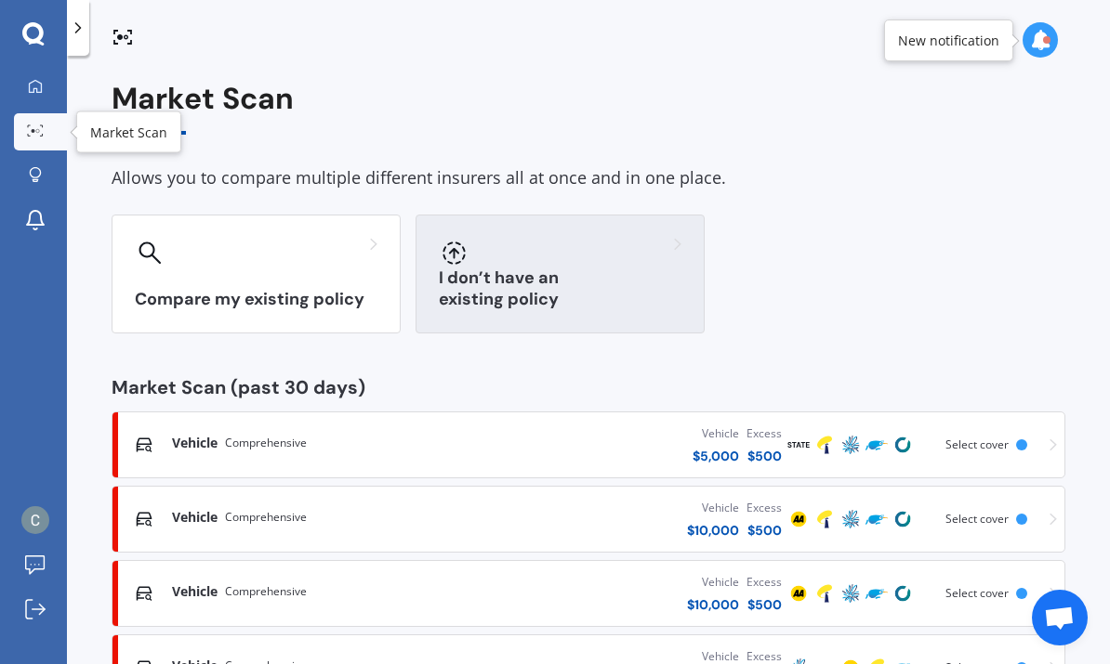
click at [584, 276] on div "I don’t have an existing policy" at bounding box center [559, 274] width 289 height 119
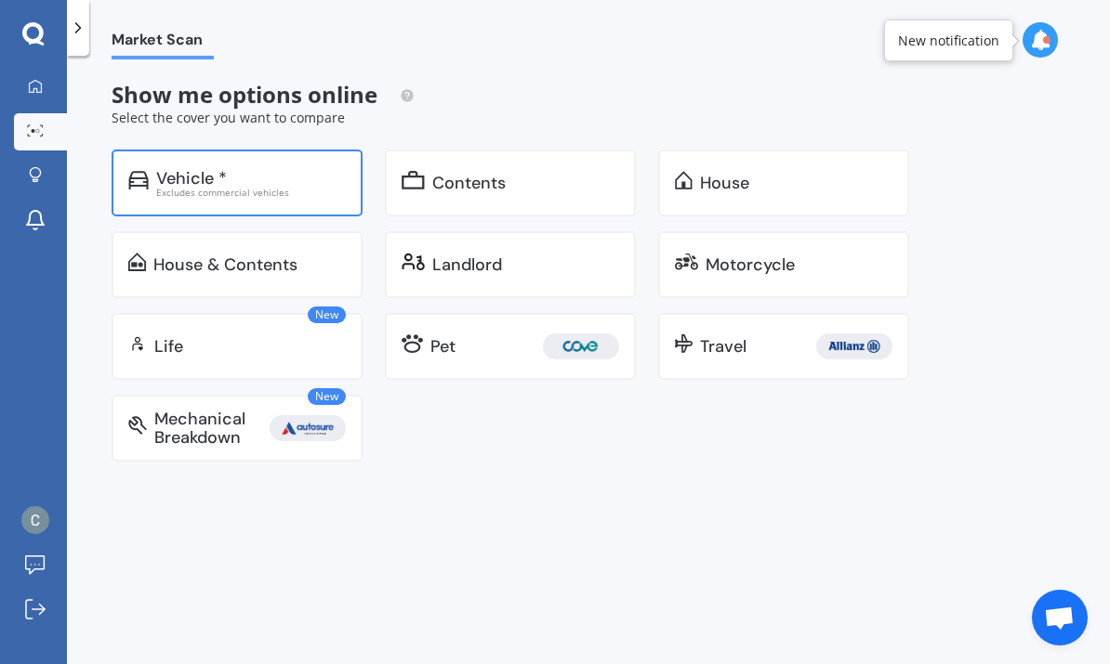
click at [169, 181] on div "Vehicle *" at bounding box center [191, 178] width 71 height 19
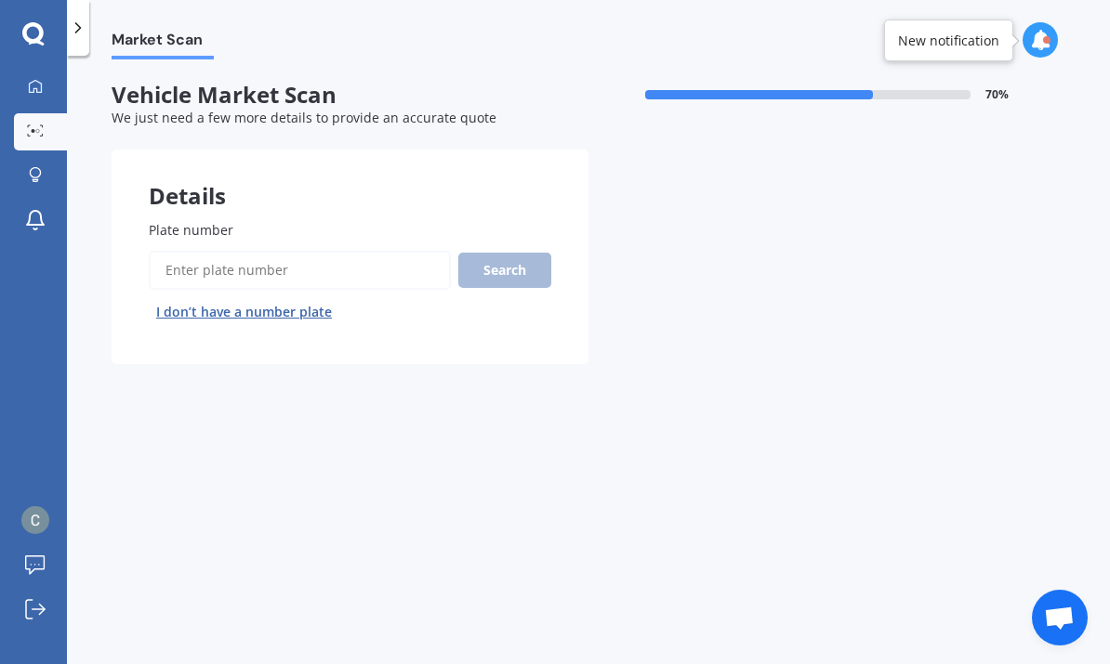
scroll to position [70, 0]
click at [188, 297] on button "I don’t have a number plate" at bounding box center [244, 312] width 191 height 30
select select "12"
select select "06"
select select "1994"
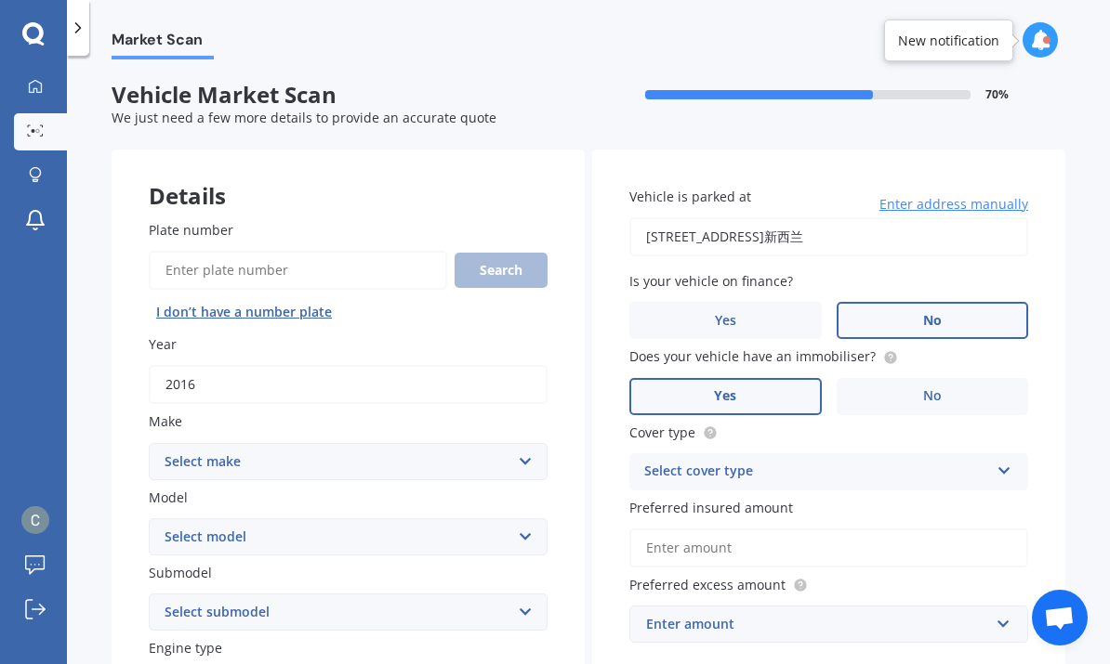
click at [201, 443] on select "Select make AC ALFA ROMEO ASTON [PERSON_NAME] AUDI AUSTIN BEDFORD Bentley BMW B…" at bounding box center [348, 461] width 399 height 37
select select "NISSAN"
click at [192, 519] on select "Select model 1200 180SX 200SX 300ZX 350Z 370Z Ad Altima ARIYA Atlas Avenir Basa…" at bounding box center [348, 537] width 399 height 37
select select "NOTE"
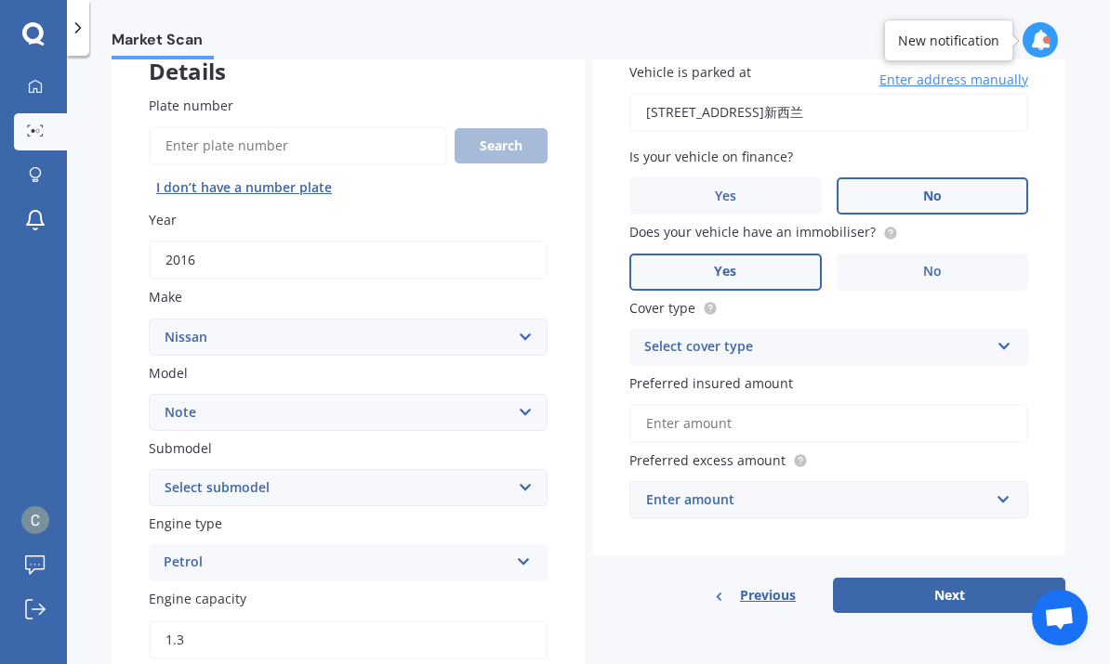
scroll to position [127, 0]
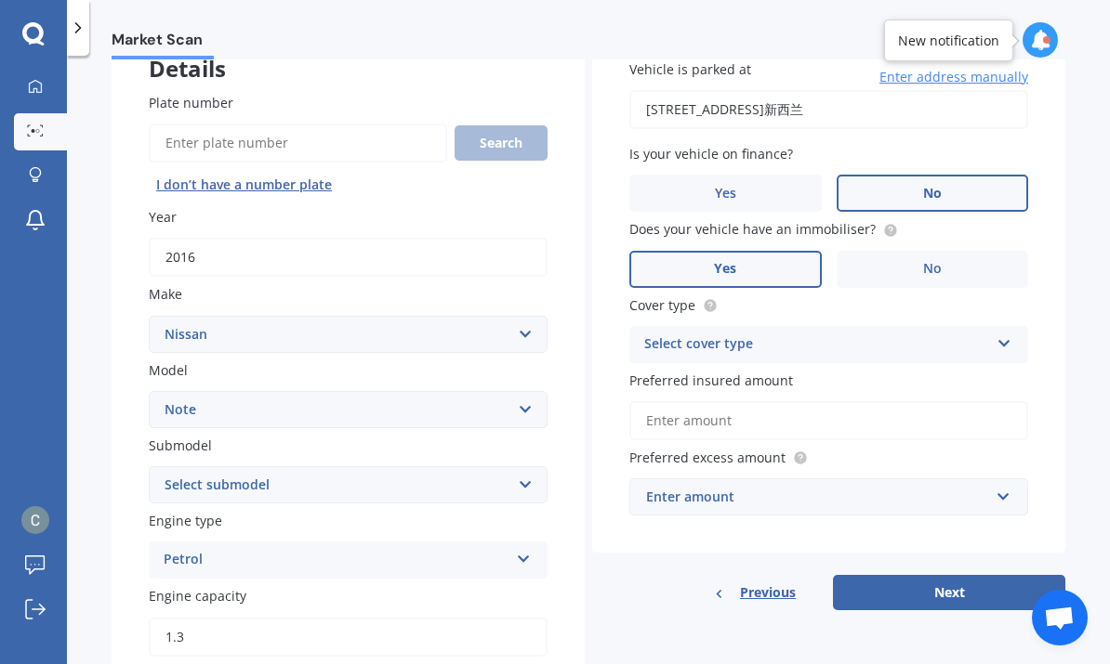
click at [277, 466] on select "Select submodel (All) E-Power Hatchback Non Turbo Station Wagon turbo" at bounding box center [348, 484] width 399 height 37
select select "E-POWER"
click at [173, 549] on div "Petrol" at bounding box center [336, 560] width 345 height 22
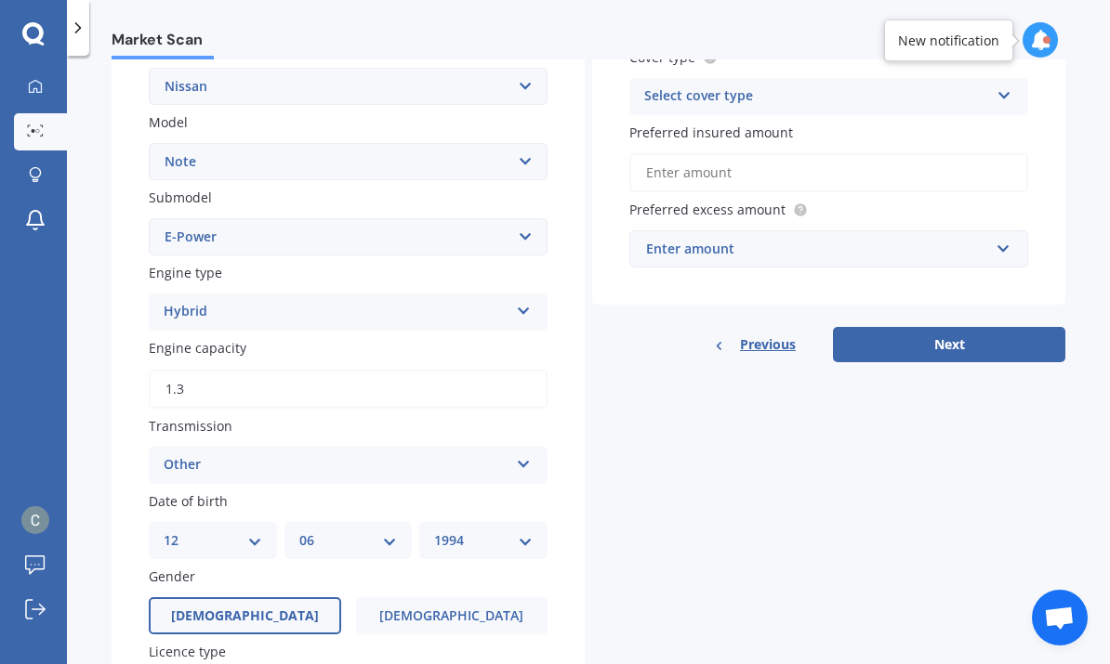
scroll to position [380, 0]
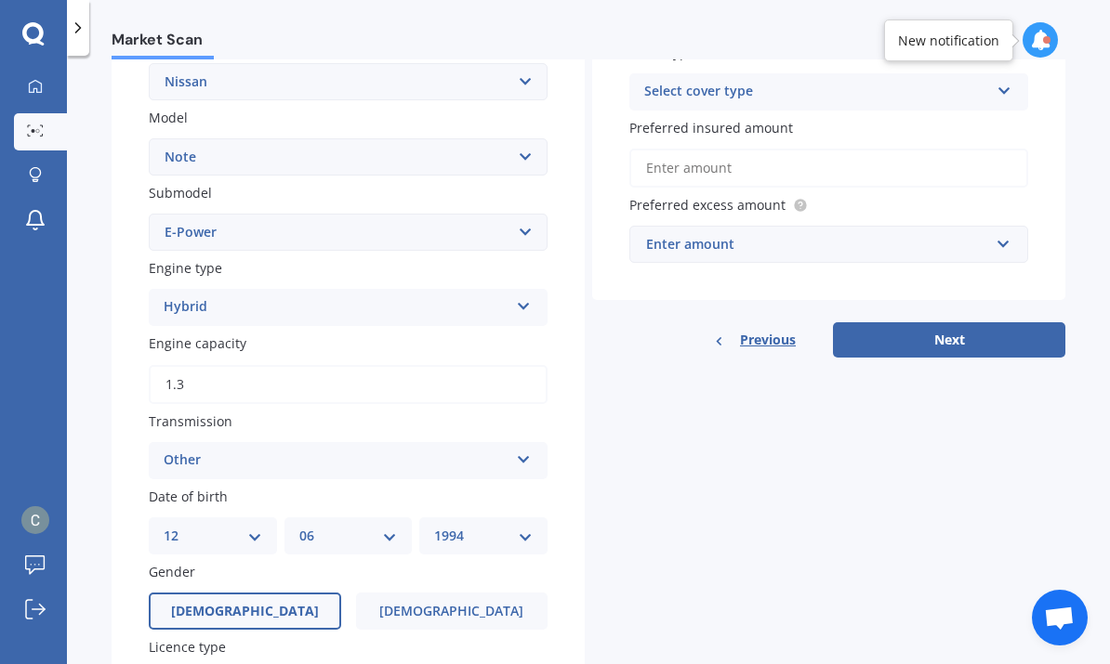
click at [187, 335] on span "Engine capacity" at bounding box center [198, 344] width 98 height 18
click at [187, 365] on input "1.3" at bounding box center [348, 384] width 399 height 39
click at [198, 365] on input "1.3" at bounding box center [348, 384] width 399 height 39
click at [210, 412] on div "Transmission Other Auto Manual Other" at bounding box center [348, 446] width 399 height 68
click at [209, 412] on div "Transmission Other Auto Manual Other" at bounding box center [348, 446] width 399 height 68
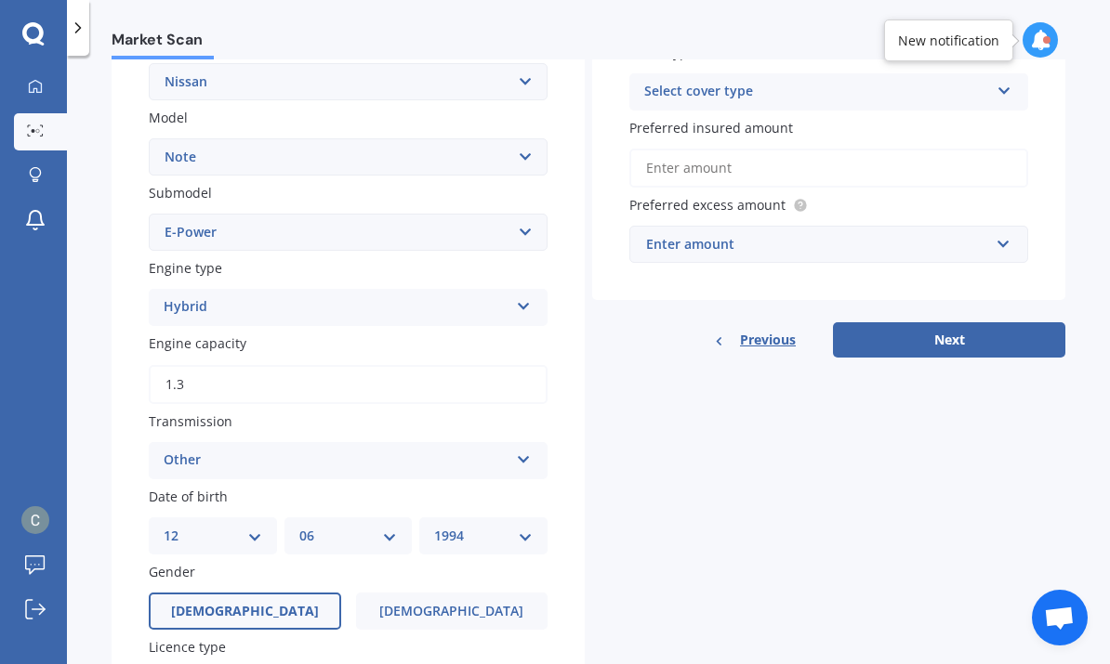
click at [223, 450] on div "Other" at bounding box center [336, 461] width 345 height 22
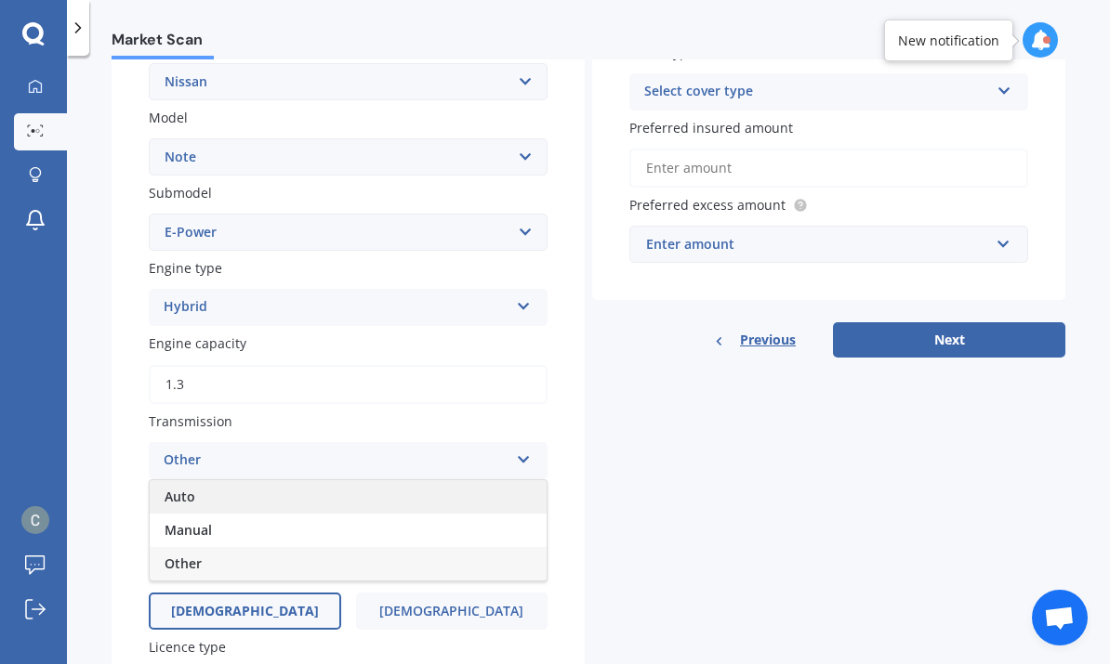
click at [173, 488] on span "Auto" at bounding box center [179, 497] width 31 height 18
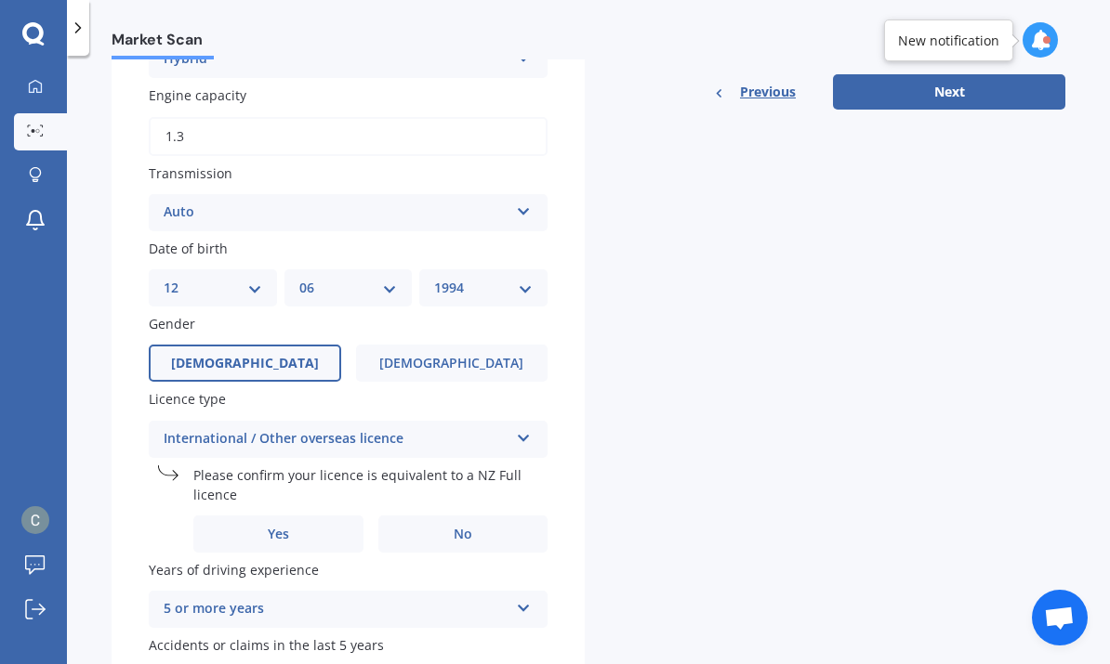
scroll to position [629, 0]
click at [524, 427] on icon at bounding box center [524, 433] width 16 height 13
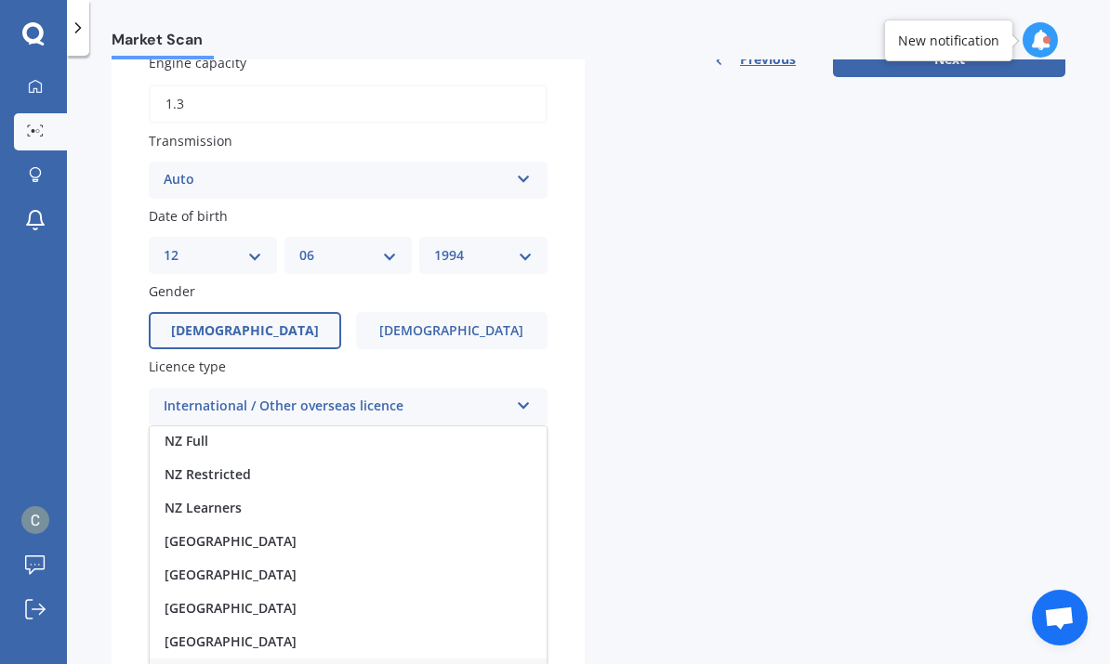
scroll to position [660, 0]
click at [368, 663] on span "International / Other overseas licence" at bounding box center [284, 676] width 240 height 18
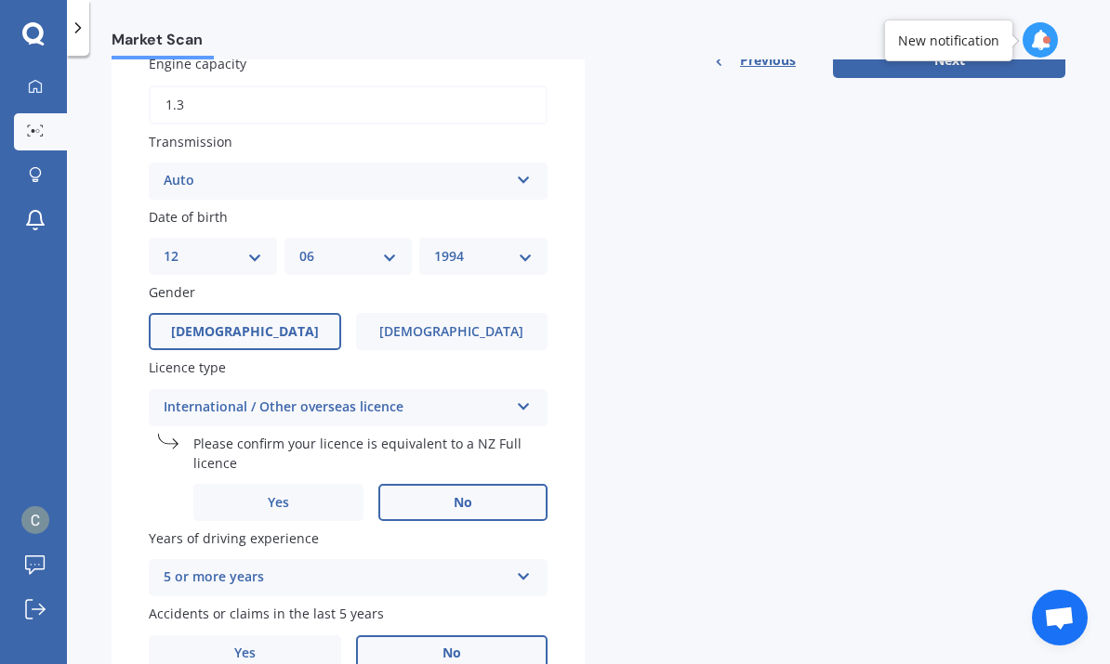
click at [465, 495] on span "No" at bounding box center [462, 503] width 19 height 16
click at [0, 0] on input "No" at bounding box center [0, 0] width 0 height 0
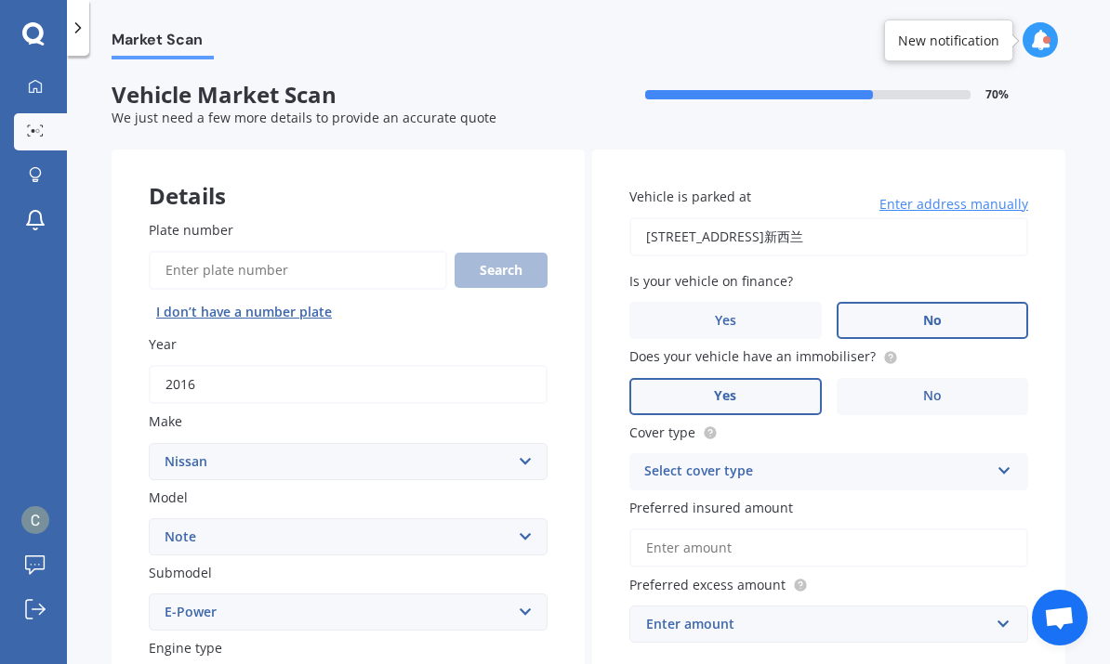
scroll to position [0, 0]
click at [992, 453] on div "Select cover type Comprehensive Third Party, Fire & Theft Third Party" at bounding box center [828, 471] width 399 height 37
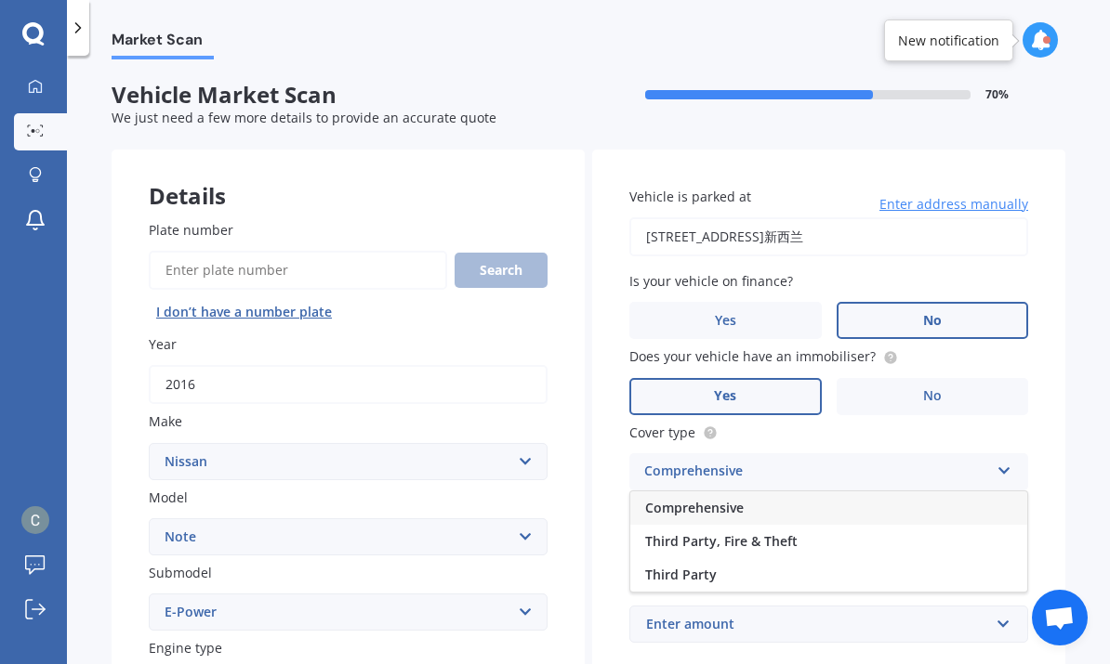
click at [809, 492] on div "Comprehensive" at bounding box center [828, 508] width 397 height 33
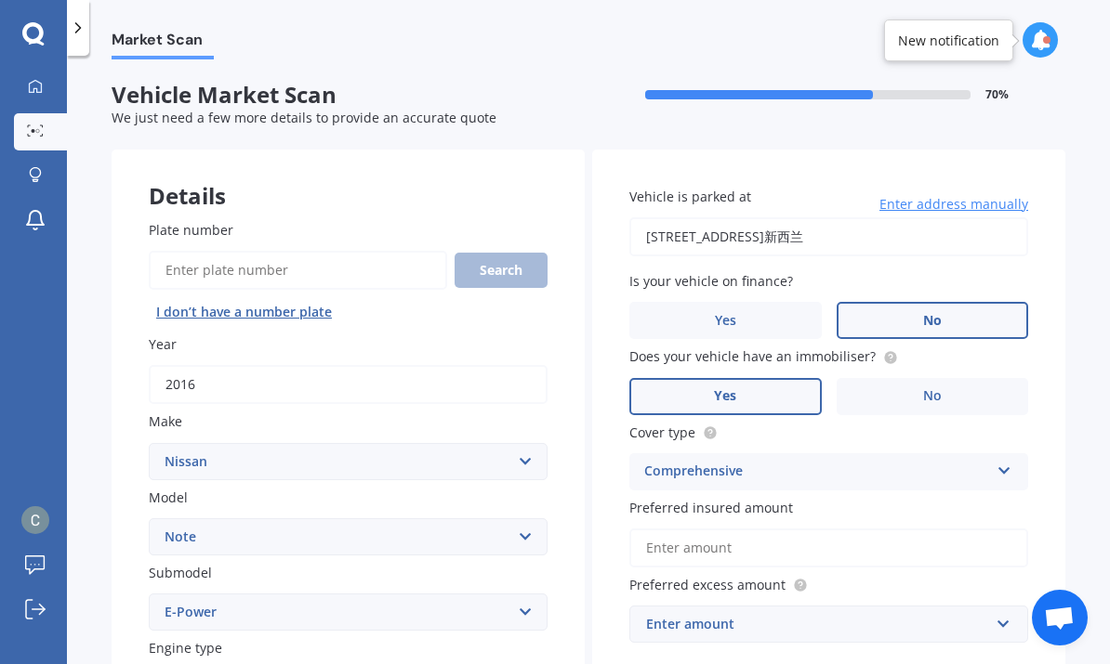
click at [913, 529] on input "Preferred insured amount" at bounding box center [828, 548] width 399 height 39
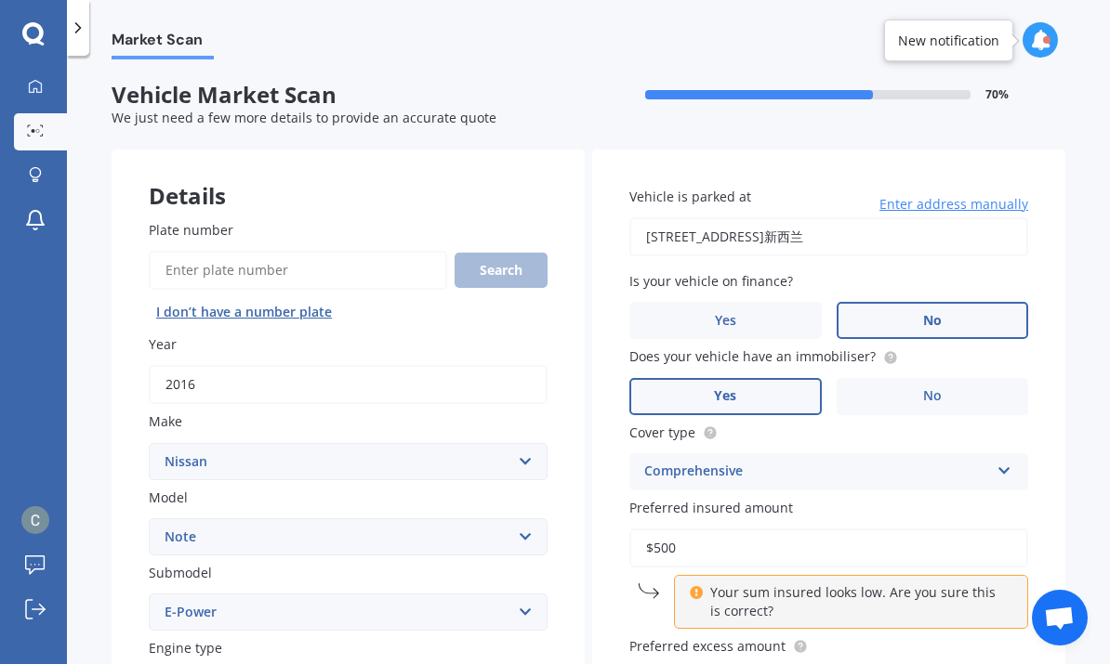
type input "$5,000"
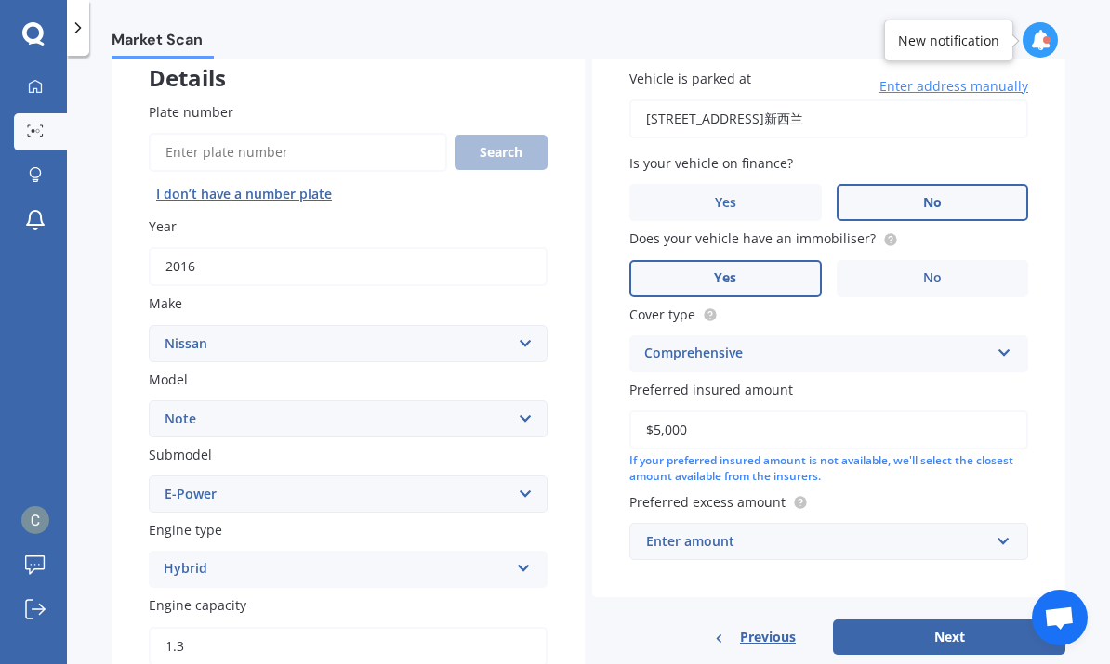
scroll to position [149, 0]
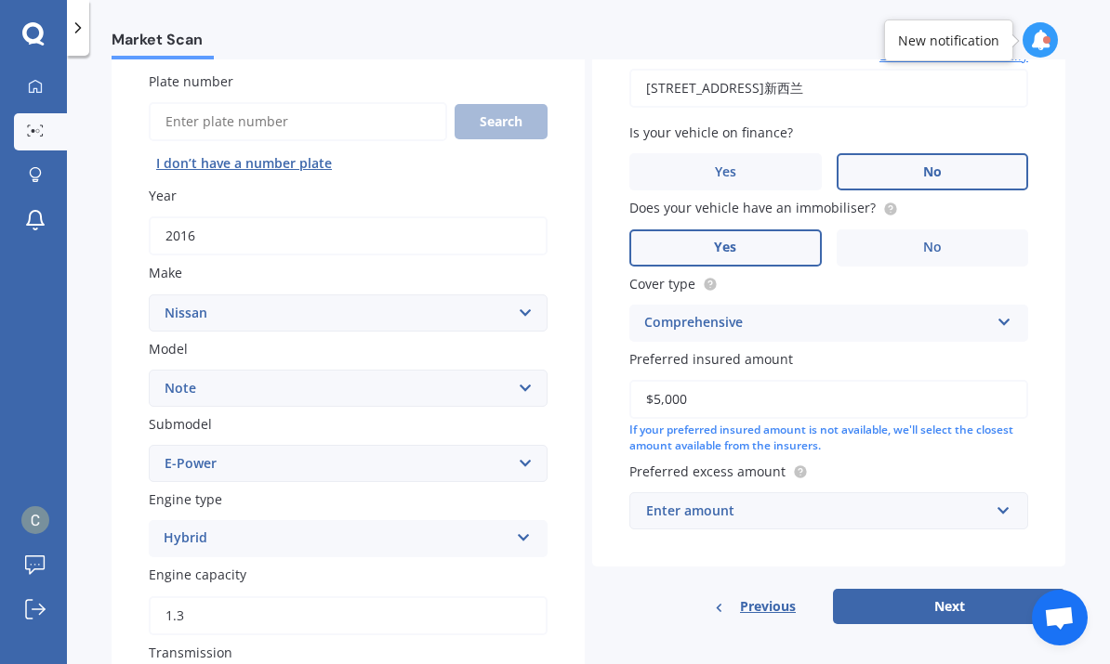
click at [977, 501] on div "Enter amount" at bounding box center [817, 511] width 343 height 20
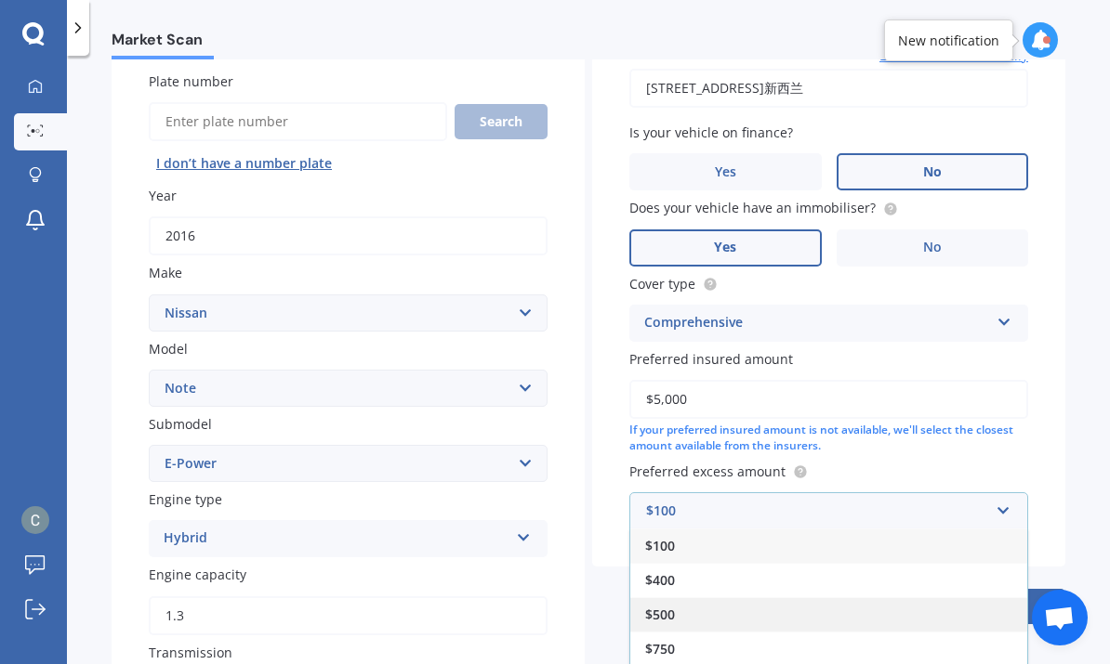
click at [880, 598] on div "$500" at bounding box center [828, 615] width 397 height 34
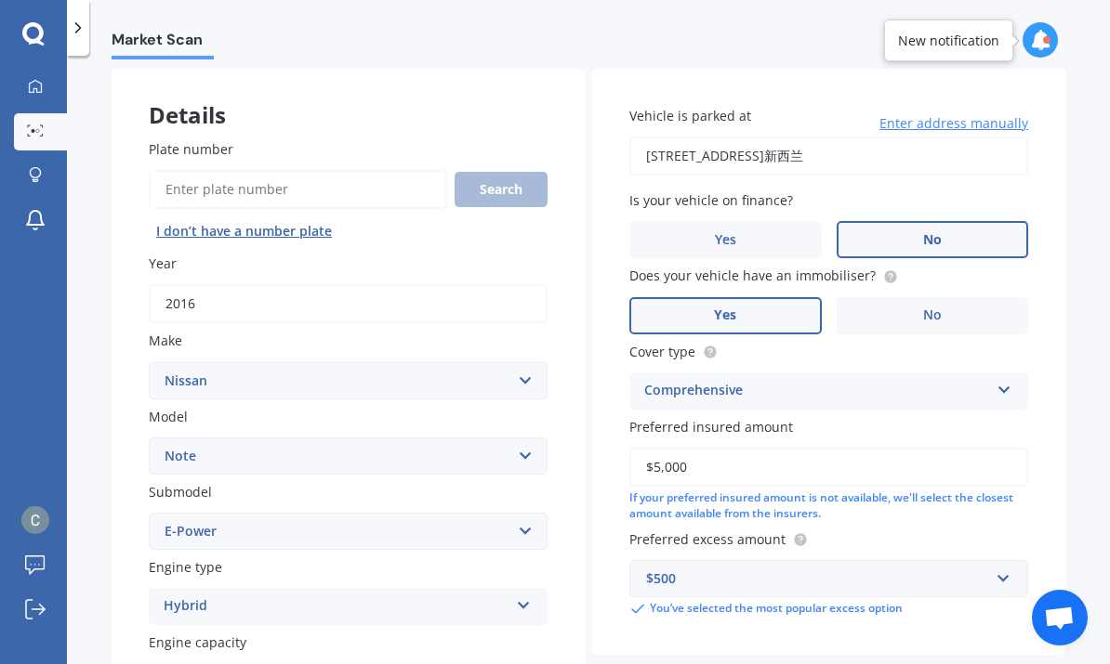
scroll to position [85, 0]
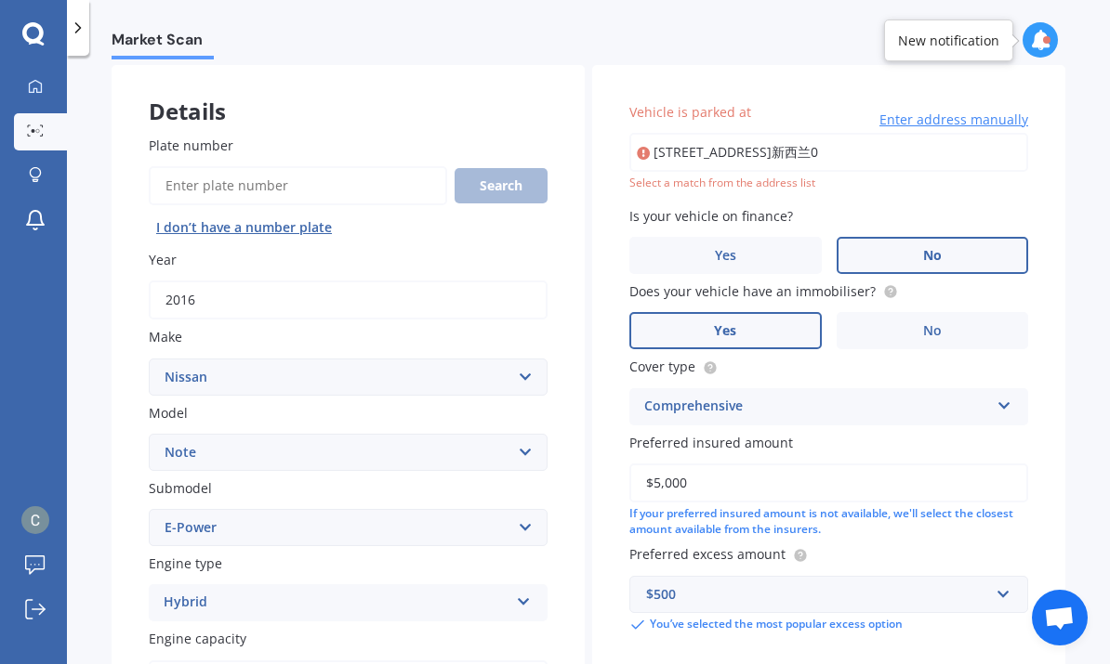
click at [964, 133] on input "[STREET_ADDRESS]新西兰0" at bounding box center [828, 152] width 399 height 39
type input "[STREET_ADDRESS]新西兰"
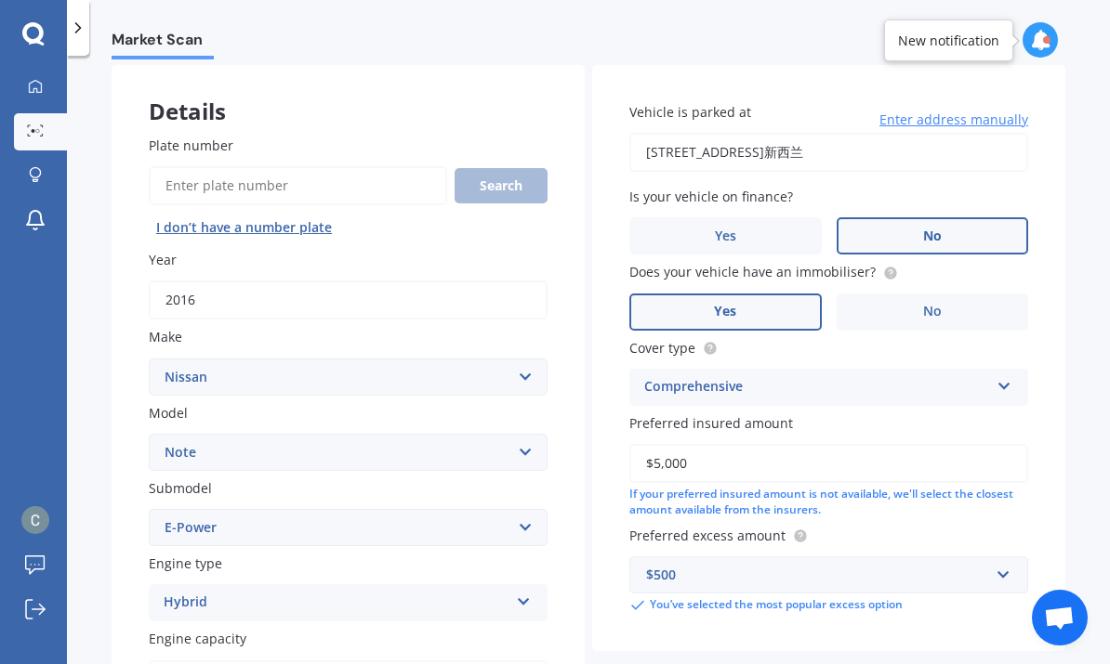
select select "12"
select select "06"
select select "1994"
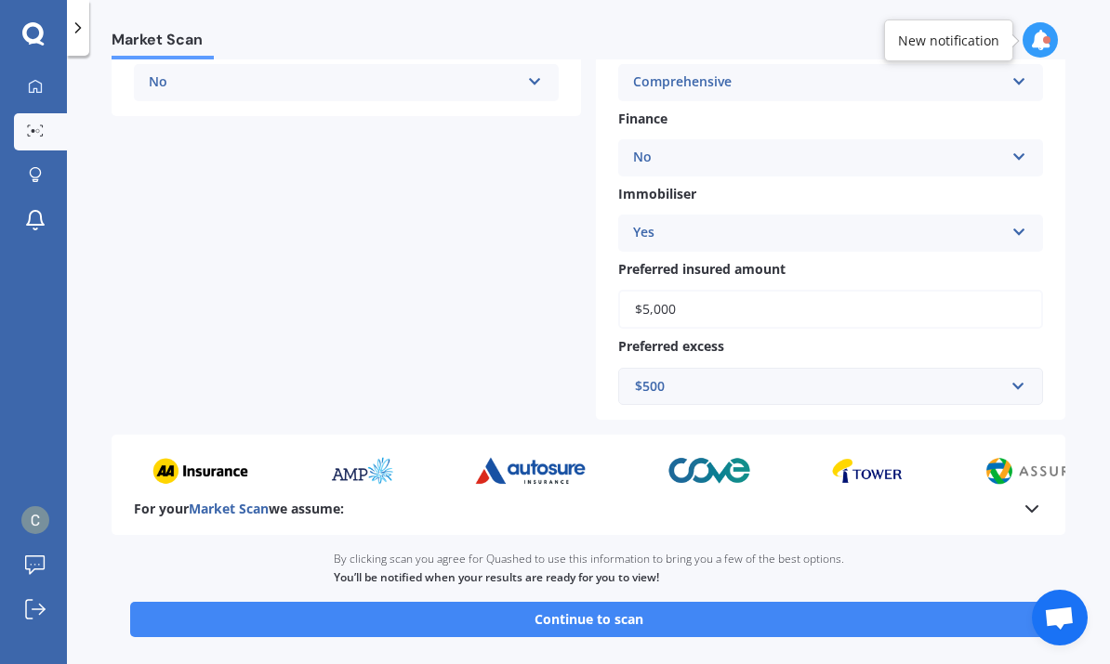
scroll to position [583, 0]
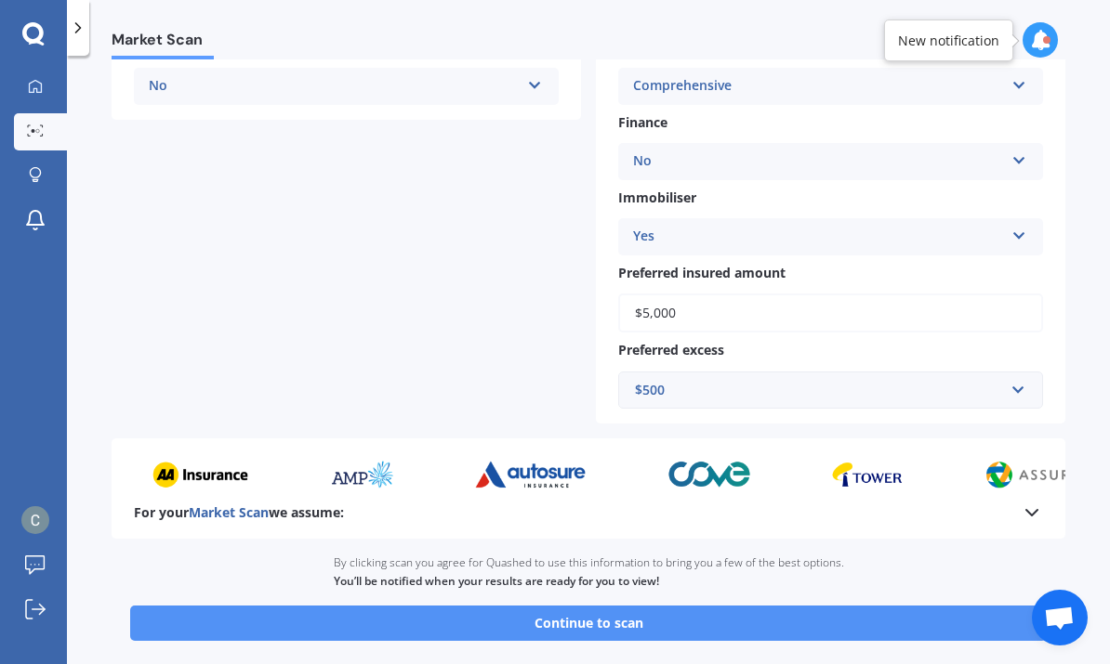
click at [836, 606] on button "Continue to scan" at bounding box center [588, 623] width 916 height 35
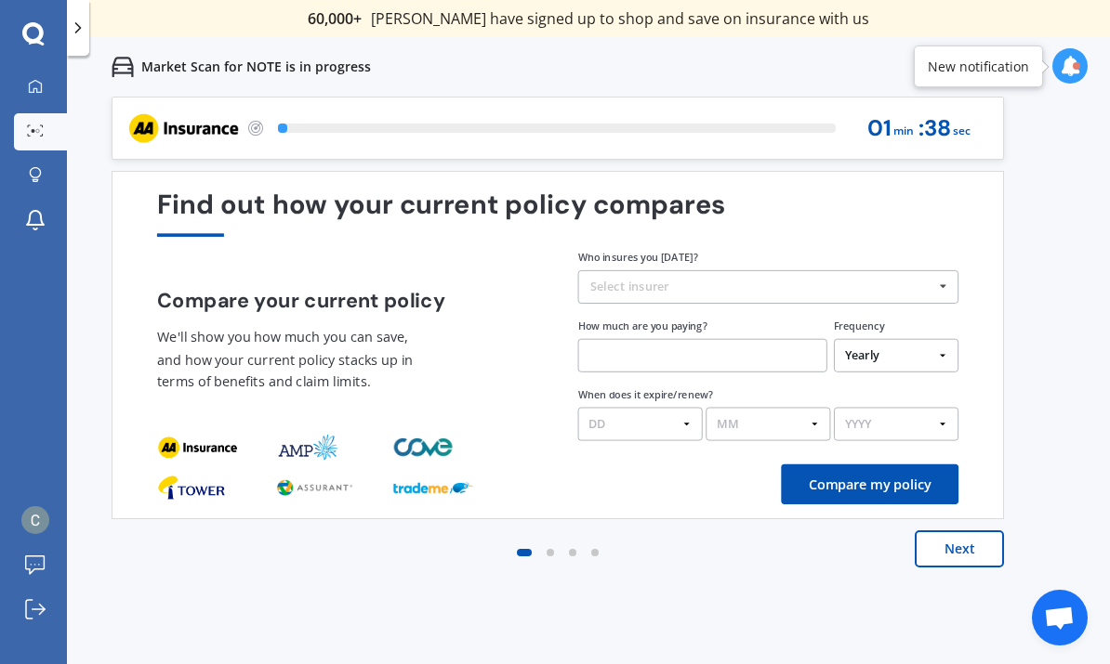
scroll to position [0, 0]
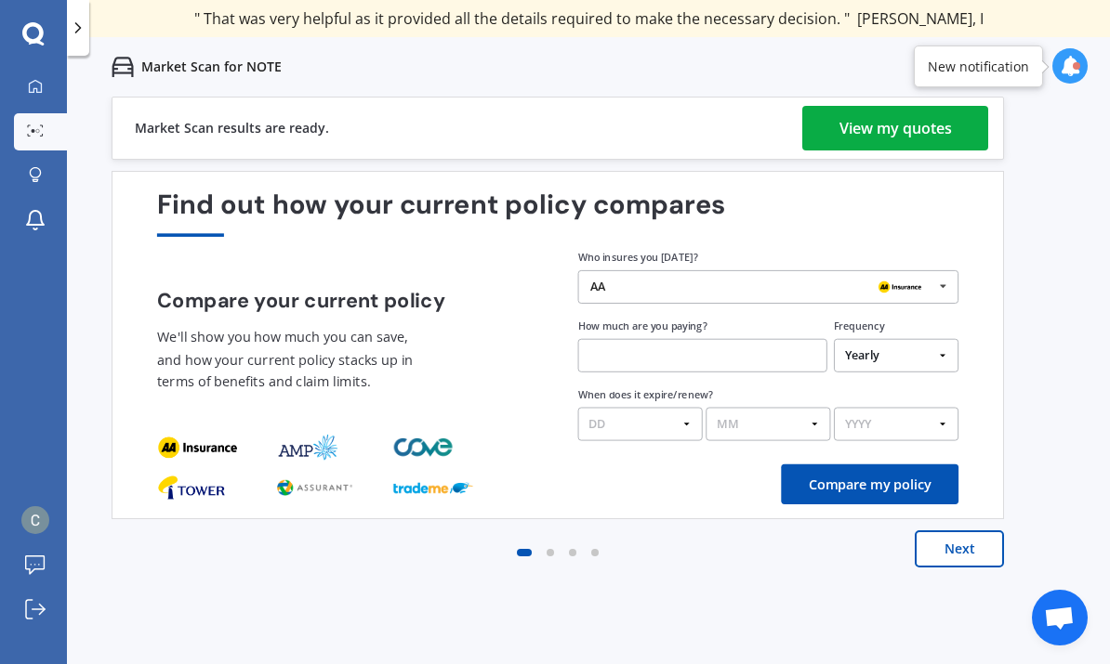
click at [917, 135] on div "View my quotes" at bounding box center [895, 128] width 112 height 45
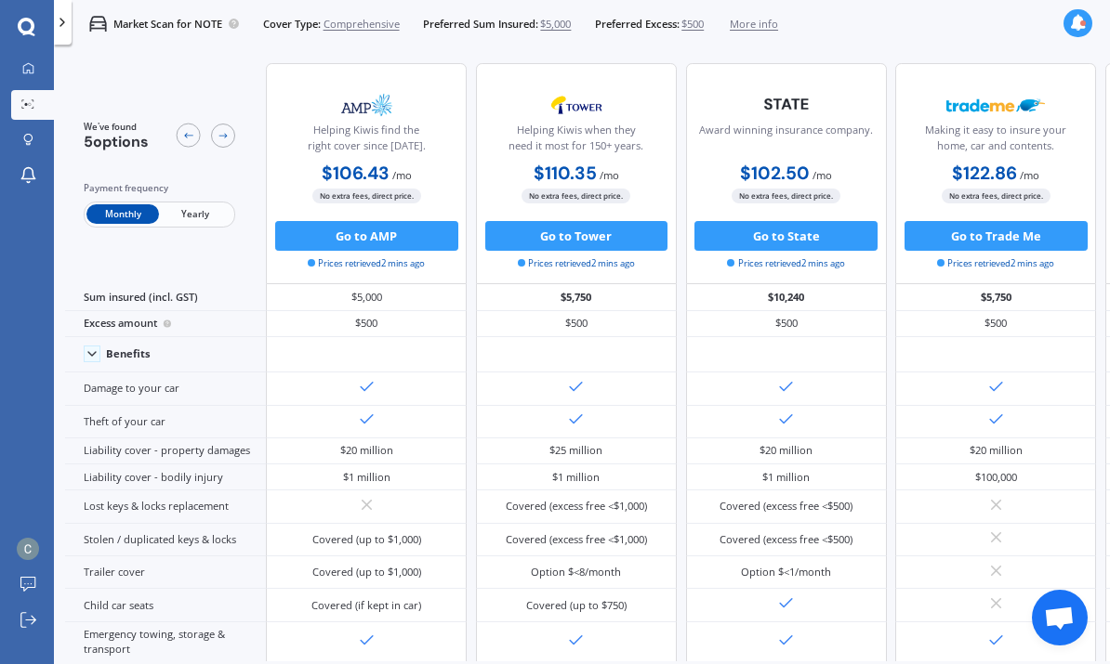
click at [218, 215] on span "Yearly" at bounding box center [195, 214] width 72 height 20
click at [571, 28] on span "$5,000" at bounding box center [555, 24] width 31 height 15
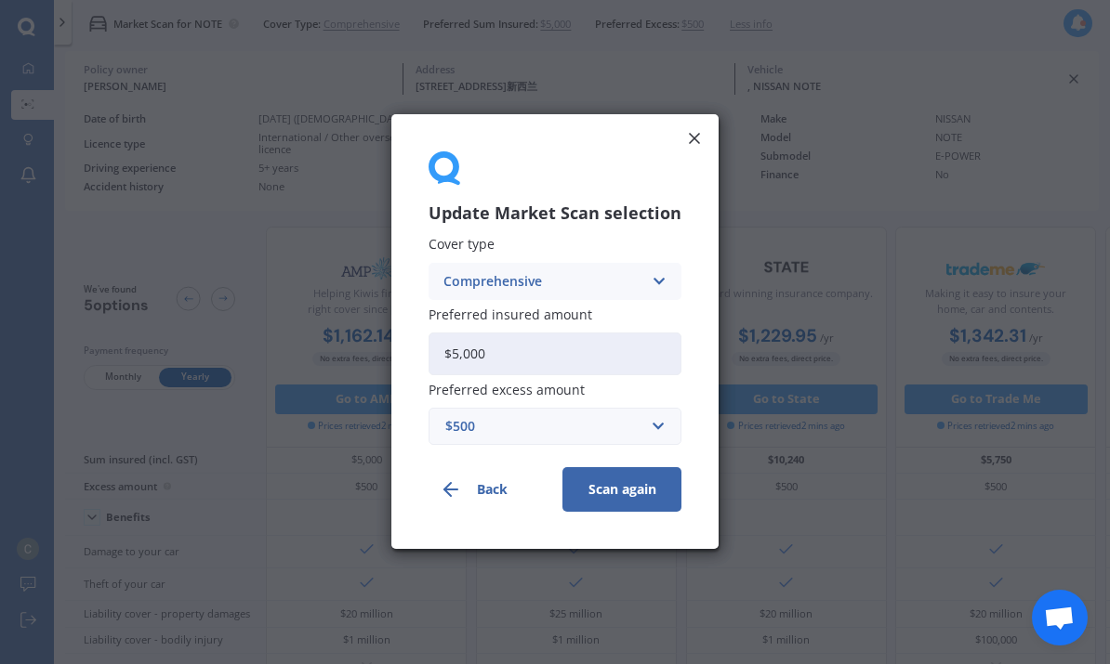
click at [626, 372] on input "$5,000" at bounding box center [554, 354] width 253 height 43
type input "$5"
type input "$10,000"
click at [624, 494] on button "Scan again" at bounding box center [621, 490] width 119 height 45
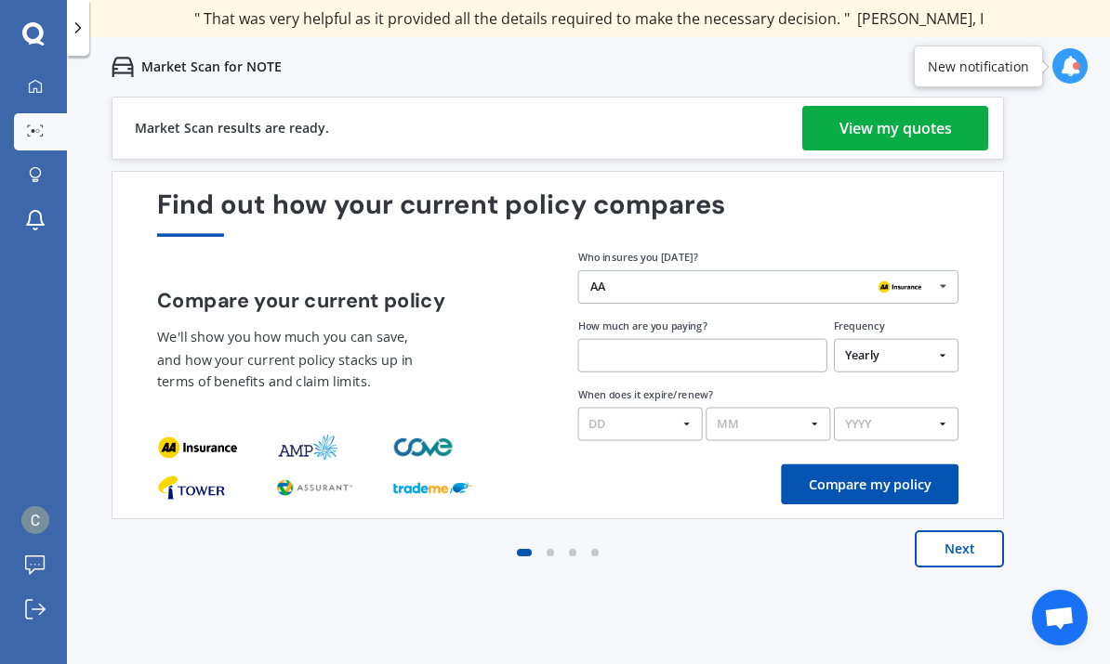
click at [947, 132] on div "View my quotes" at bounding box center [895, 128] width 112 height 45
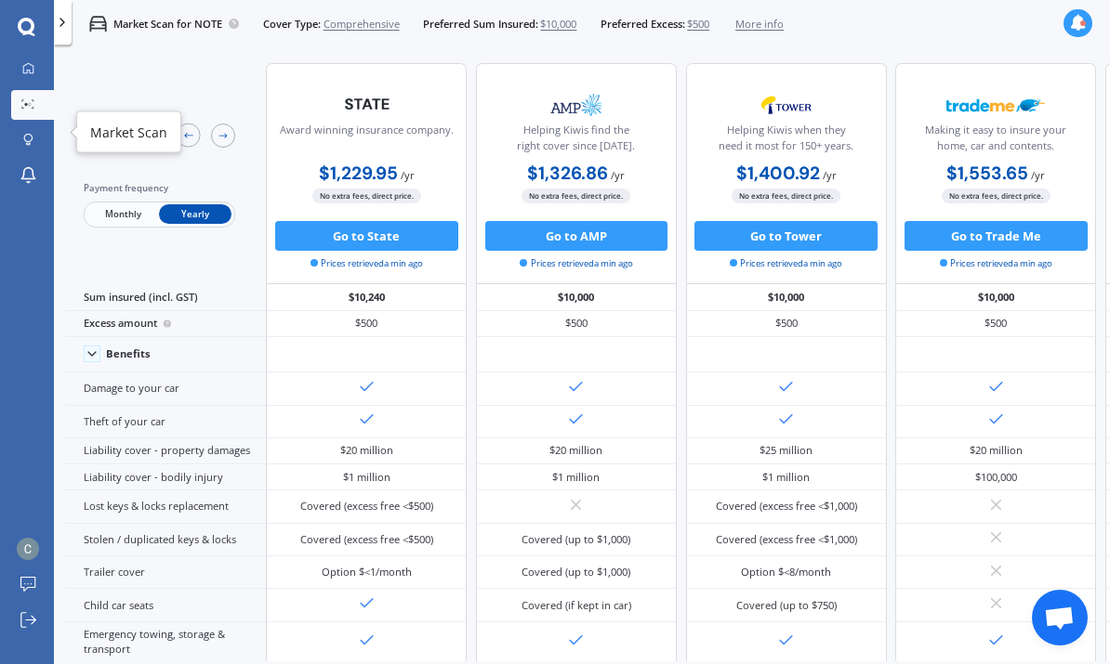
click at [33, 109] on icon at bounding box center [33, 108] width 2 height 2
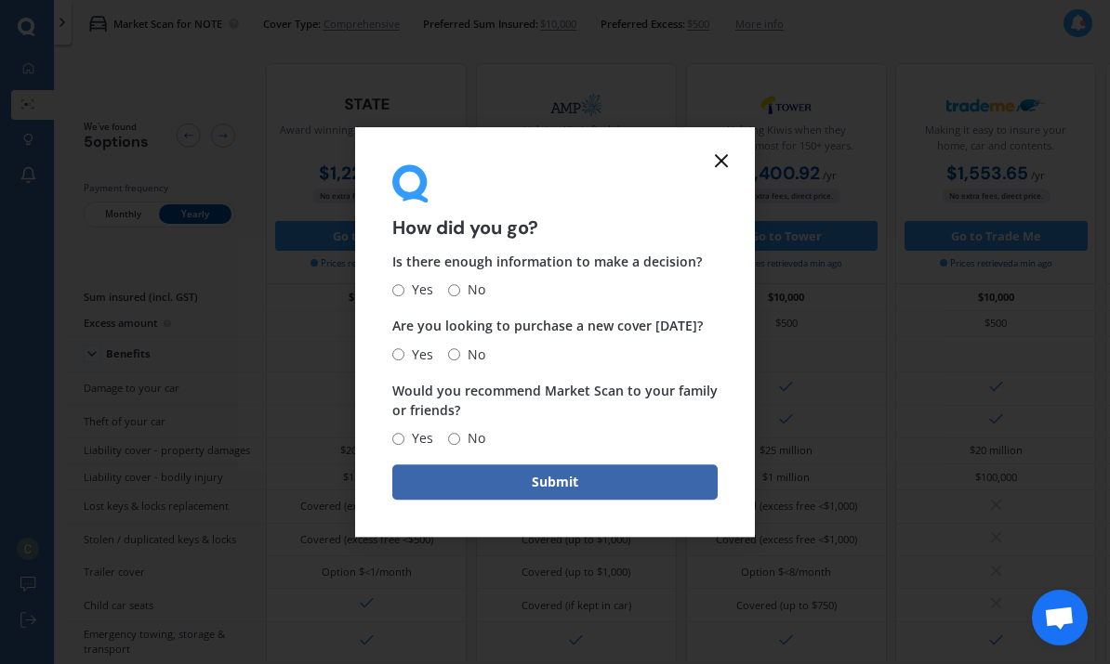
click at [723, 165] on line at bounding box center [721, 160] width 11 height 11
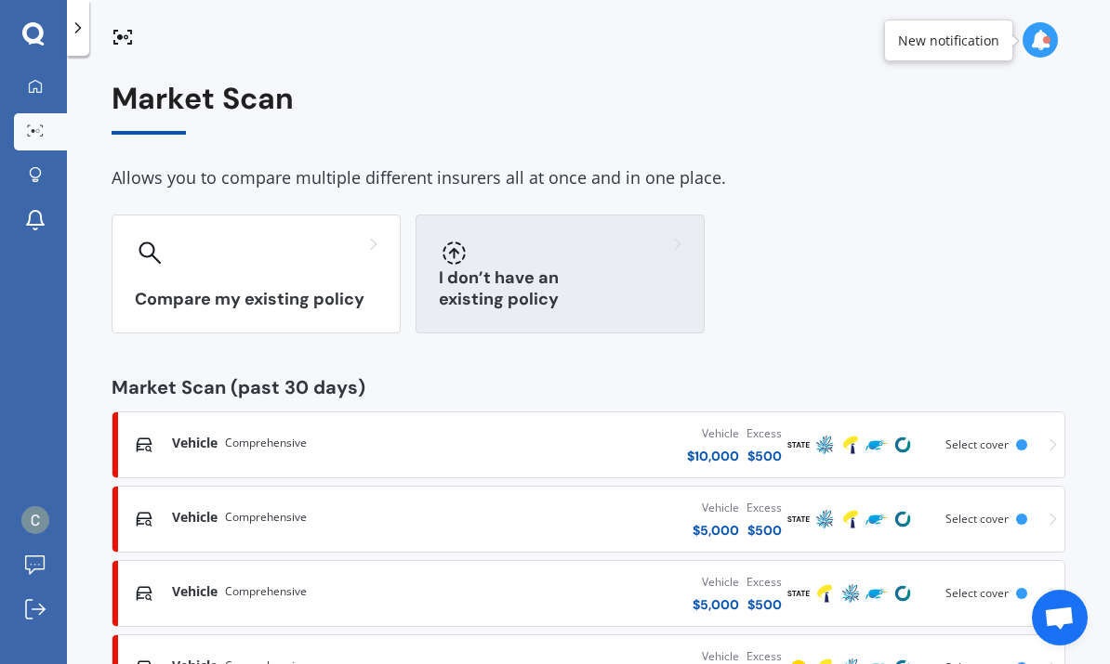
click at [626, 249] on div at bounding box center [560, 253] width 243 height 30
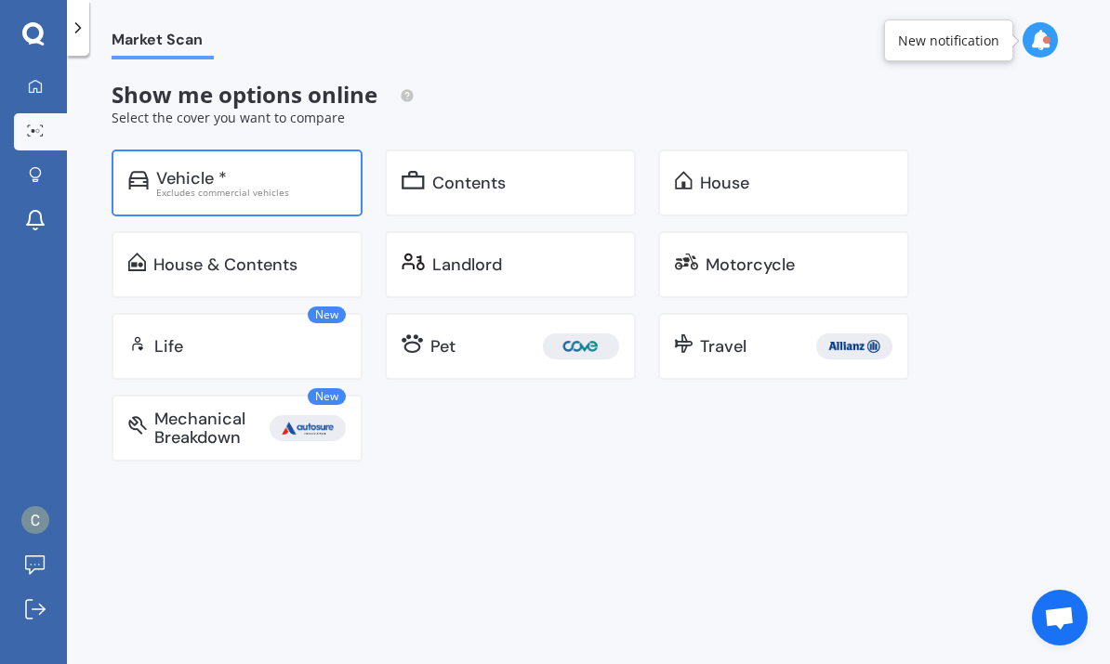
click at [277, 192] on div "Excludes commercial vehicles" at bounding box center [251, 192] width 190 height 9
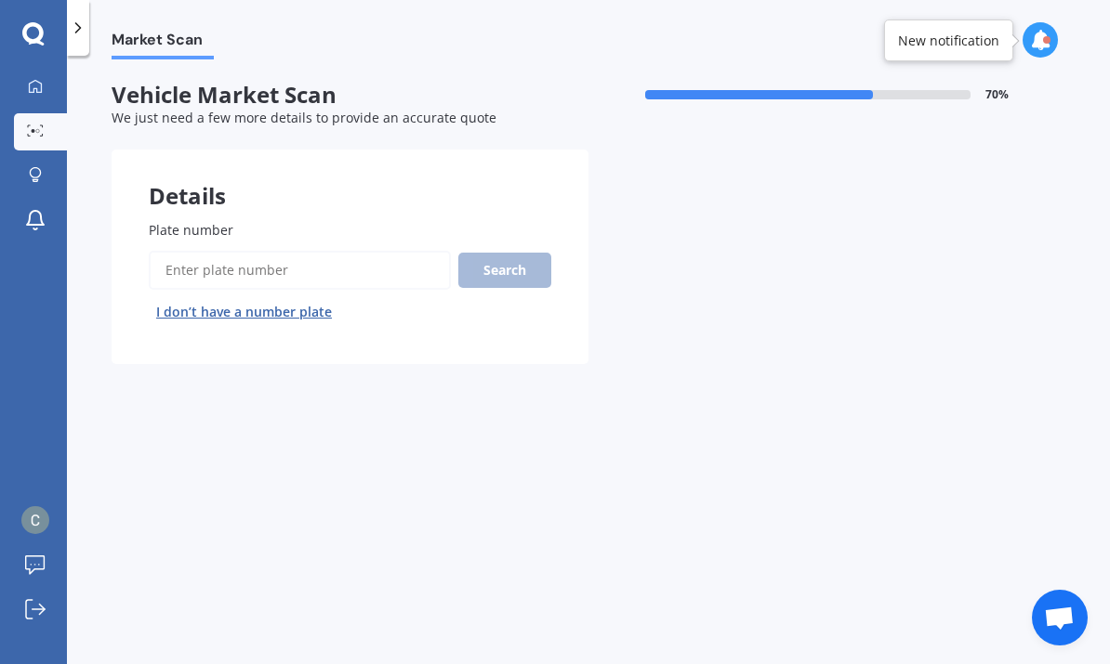
click at [308, 313] on button "I don’t have a number plate" at bounding box center [244, 312] width 191 height 30
select select "12"
select select "06"
select select "1994"
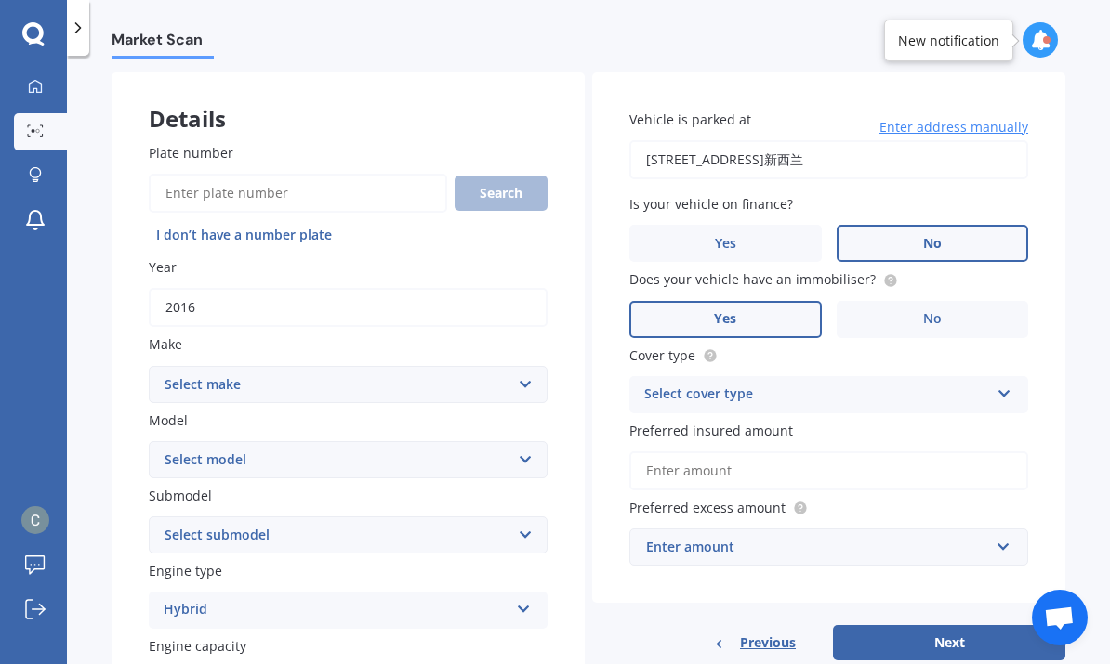
scroll to position [77, 0]
click at [480, 377] on select "Select make AC ALFA ROMEO ASTON [PERSON_NAME] AUDI AUSTIN BEDFORD Bentley BMW B…" at bounding box center [348, 384] width 399 height 37
select select "TOYOTA"
click at [377, 464] on select "Select model 4 Runner 86 [PERSON_NAME] Alphard Altezza Aqua Aristo Aurion Auris…" at bounding box center [348, 459] width 399 height 37
select select "AQUA"
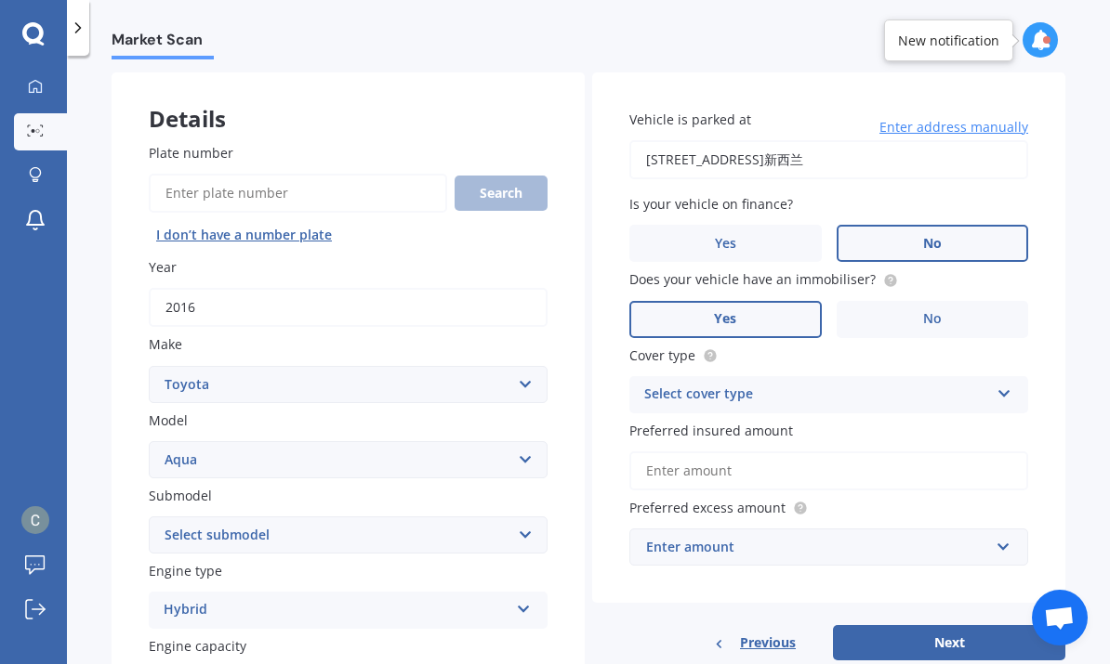
click at [381, 543] on select "Select submodel Hatchback Hybrid" at bounding box center [348, 535] width 399 height 37
select select "HATCHBACK"
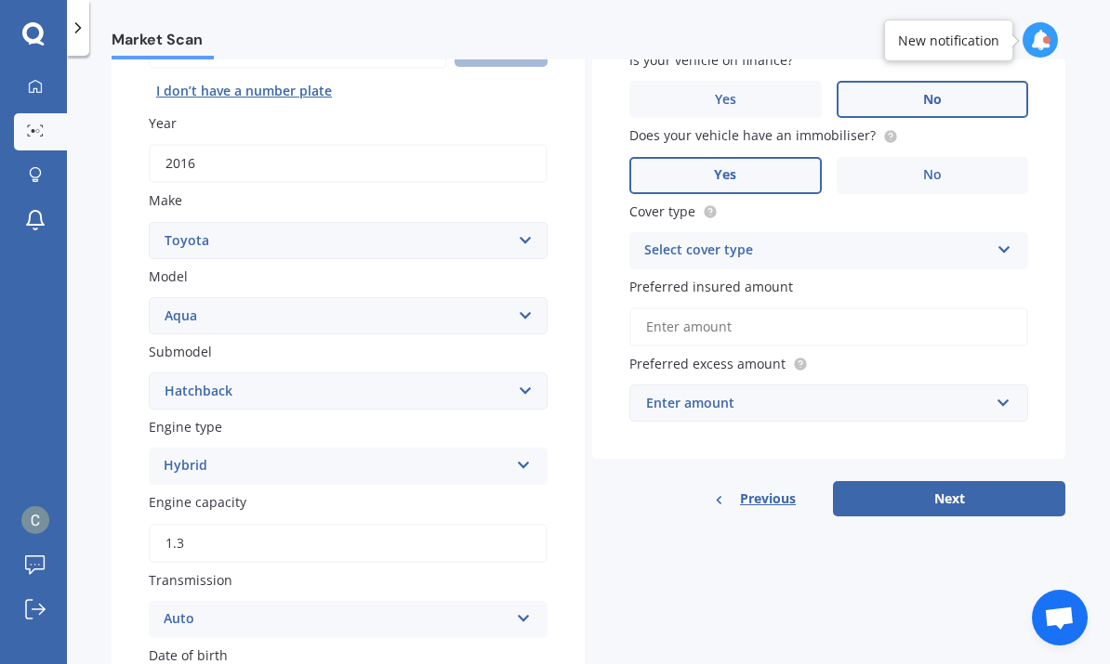
scroll to position [223, 0]
click at [397, 470] on div "Hybrid Petrol Diesel EV Hybrid" at bounding box center [348, 464] width 399 height 37
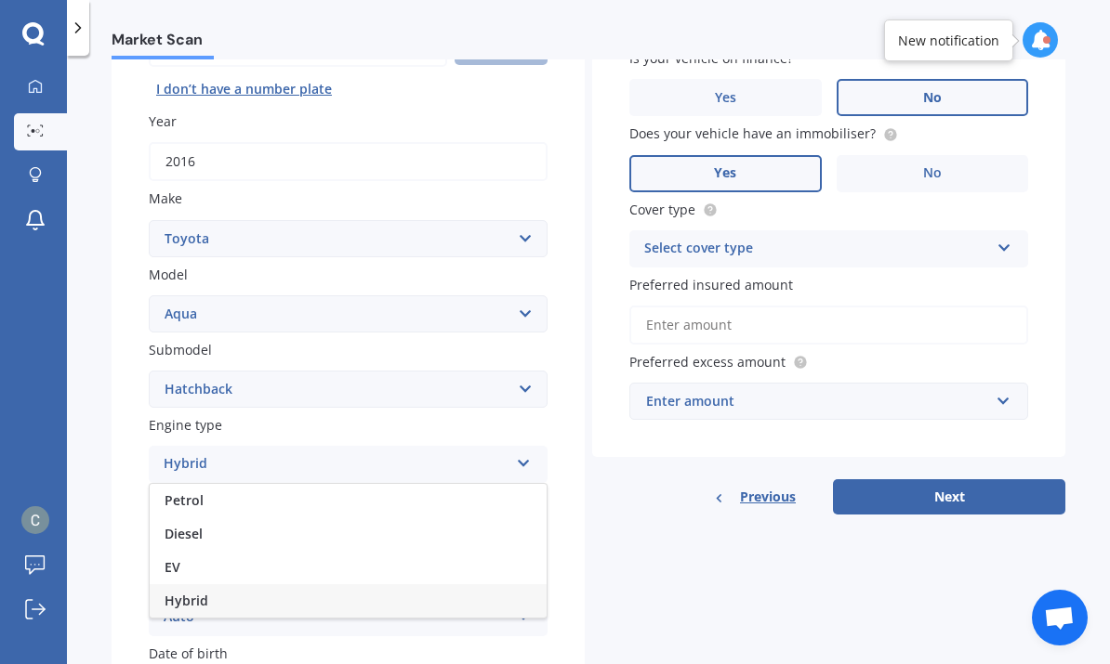
click at [219, 596] on div "Hybrid" at bounding box center [348, 601] width 397 height 33
click at [242, 599] on div "Auto Auto Manual Other" at bounding box center [348, 617] width 399 height 37
click at [269, 514] on div "Auto" at bounding box center [348, 514] width 397 height 33
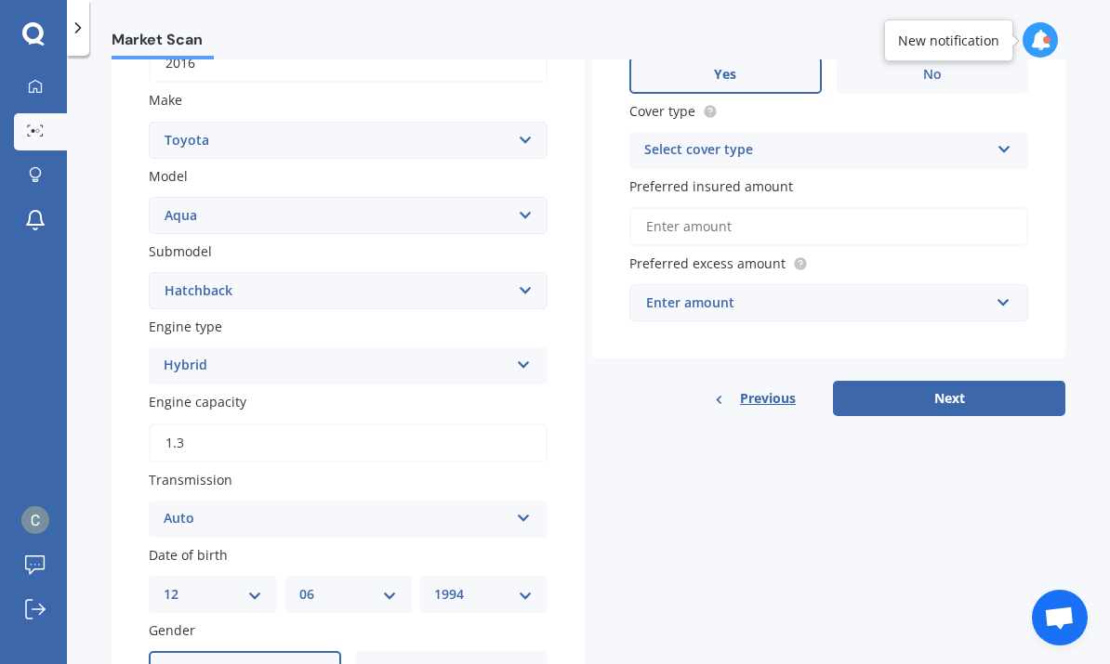
scroll to position [328, 0]
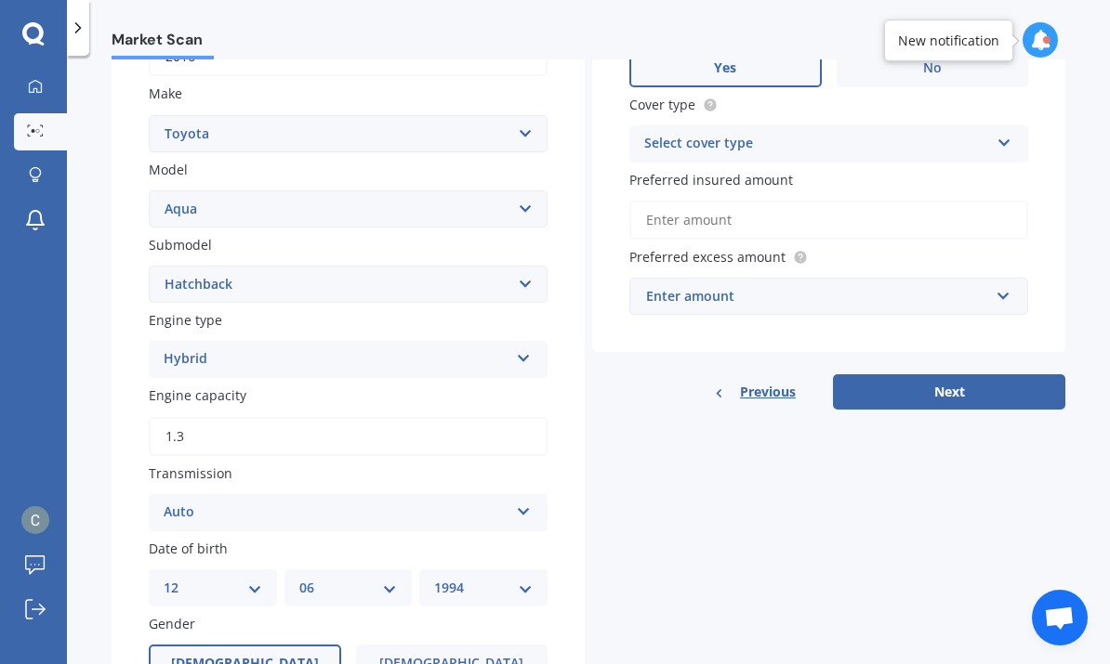
click at [427, 427] on input "1.3" at bounding box center [348, 436] width 399 height 39
type input "1.5"
click at [605, 432] on div "Details Plate number Search I don’t have a number plate Year [DATE] Make Select…" at bounding box center [588, 432] width 953 height 1220
click at [517, 350] on icon at bounding box center [524, 354] width 16 height 13
click at [522, 352] on icon at bounding box center [524, 354] width 16 height 13
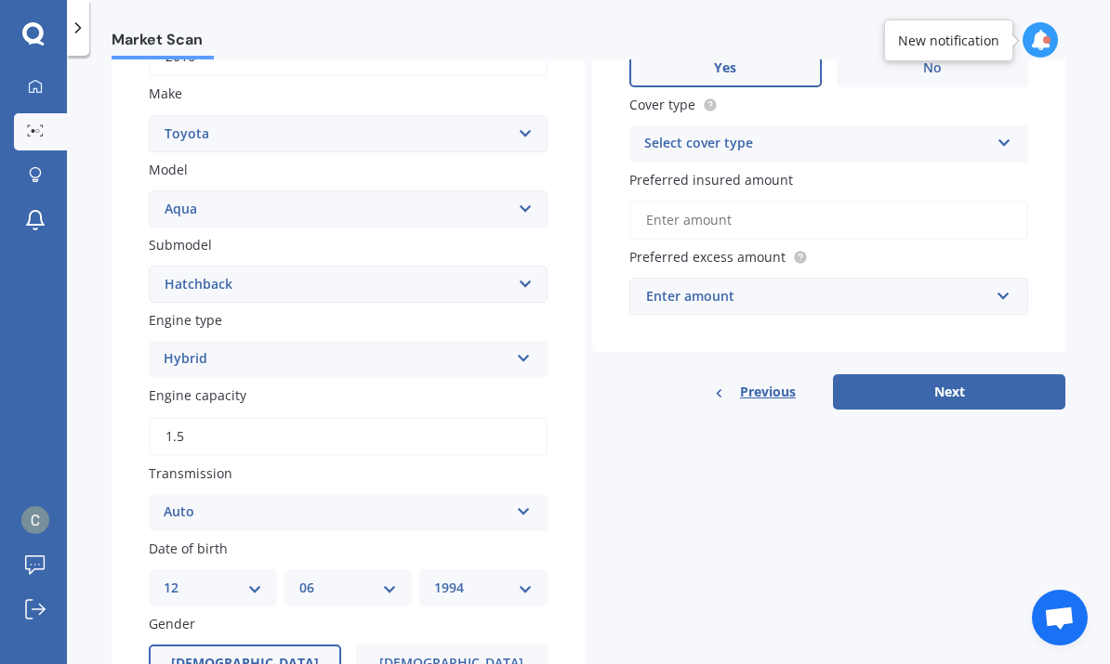
click at [537, 275] on select "Select submodel Hatchback Hybrid" at bounding box center [348, 284] width 399 height 37
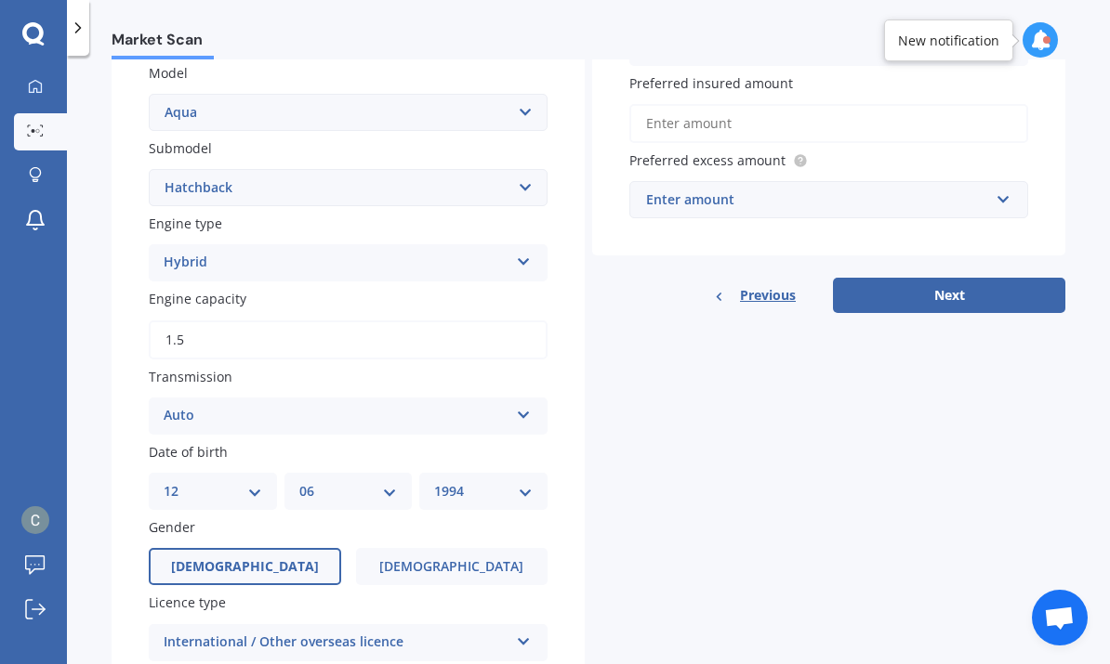
scroll to position [425, 0]
click at [532, 180] on select "Select submodel Hatchback Hybrid" at bounding box center [348, 187] width 399 height 37
click at [508, 251] on div "Hybrid Petrol Diesel EV Hybrid" at bounding box center [348, 262] width 399 height 37
click at [515, 186] on select "Select submodel Hatchback Hybrid" at bounding box center [348, 187] width 399 height 37
select select "HATCHBACK"
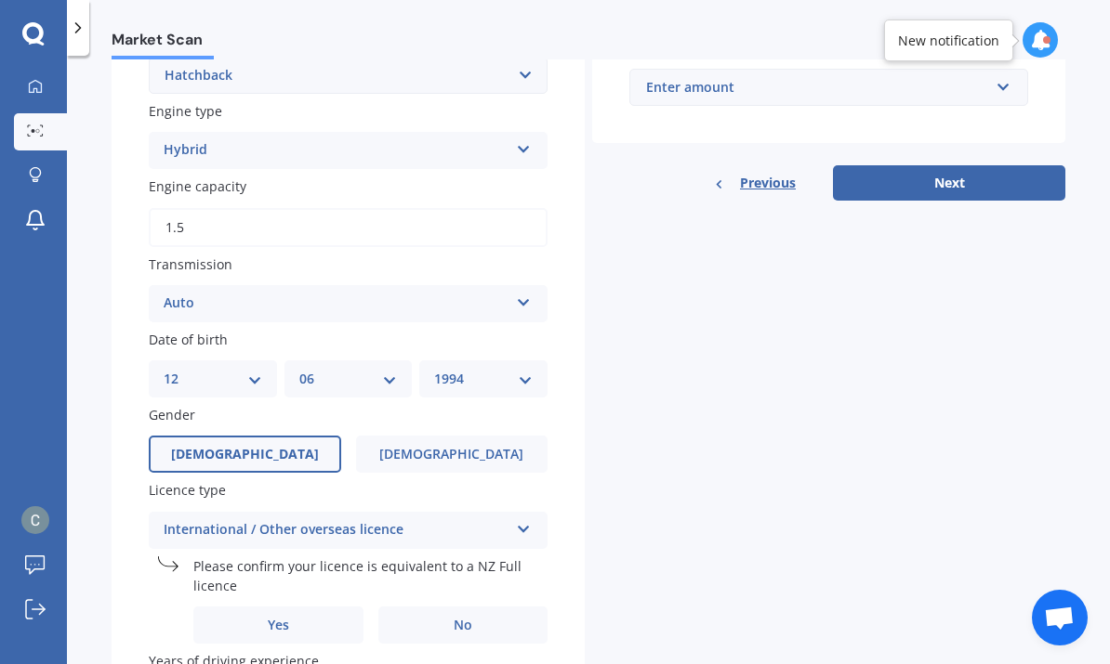
scroll to position [578, 0]
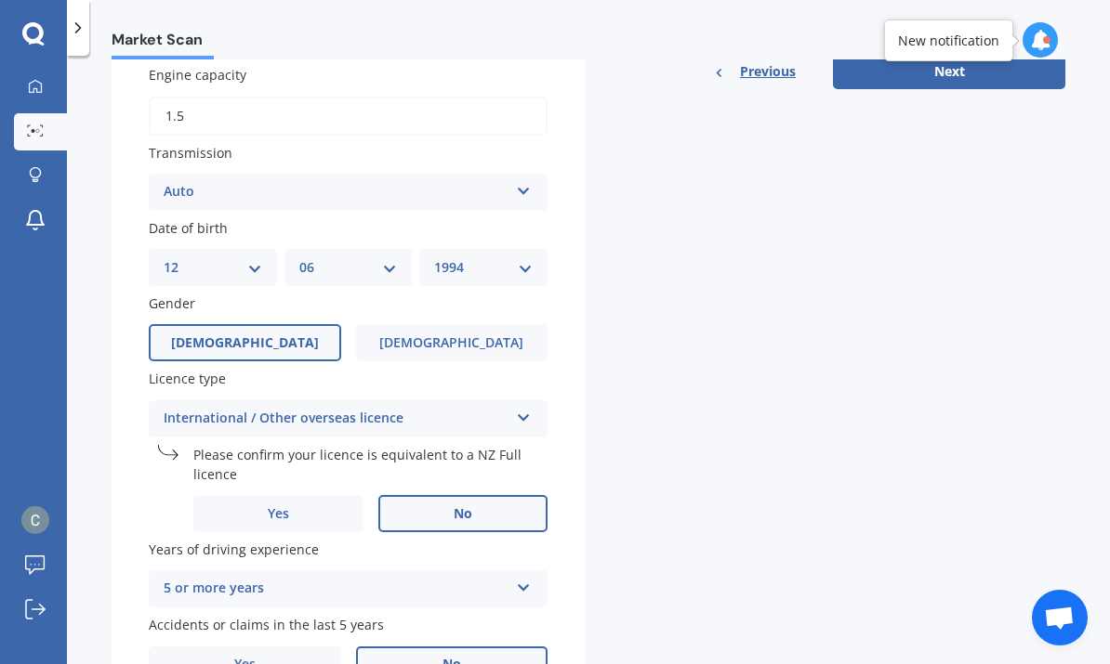
click at [497, 495] on label "No" at bounding box center [463, 513] width 170 height 37
click at [0, 0] on input "No" at bounding box center [0, 0] width 0 height 0
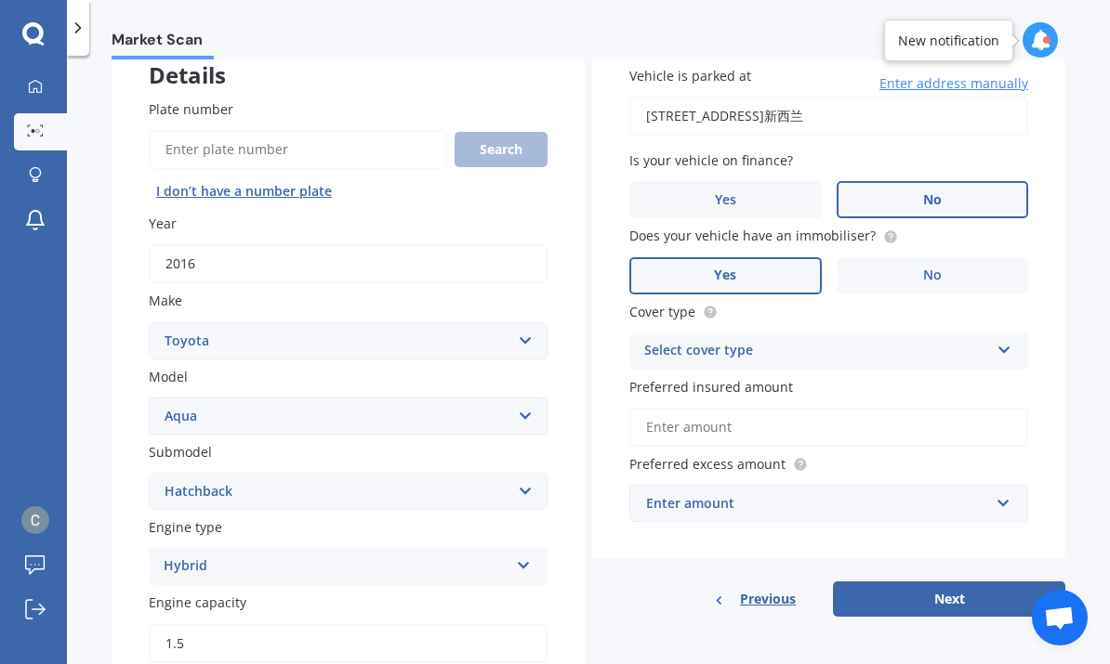
scroll to position [127, 0]
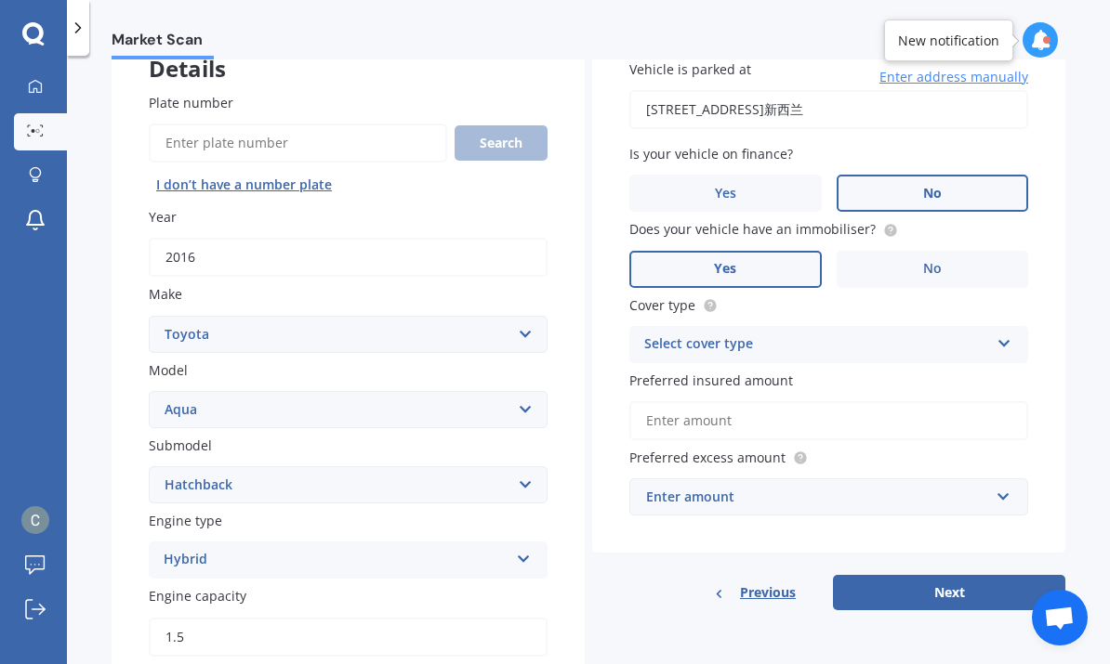
click at [970, 336] on div "Select cover type" at bounding box center [816, 345] width 345 height 22
click at [848, 373] on div "Comprehensive" at bounding box center [828, 380] width 397 height 33
click at [922, 411] on input "Preferred insured amount" at bounding box center [828, 420] width 399 height 39
type input "$5"
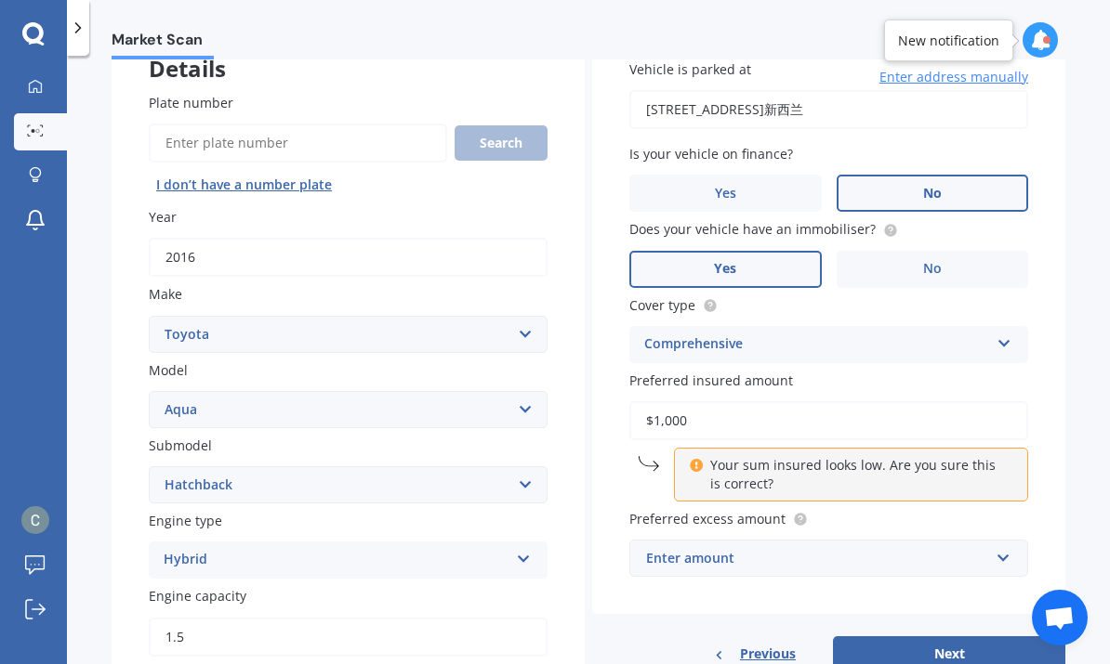
type input "$10,000"
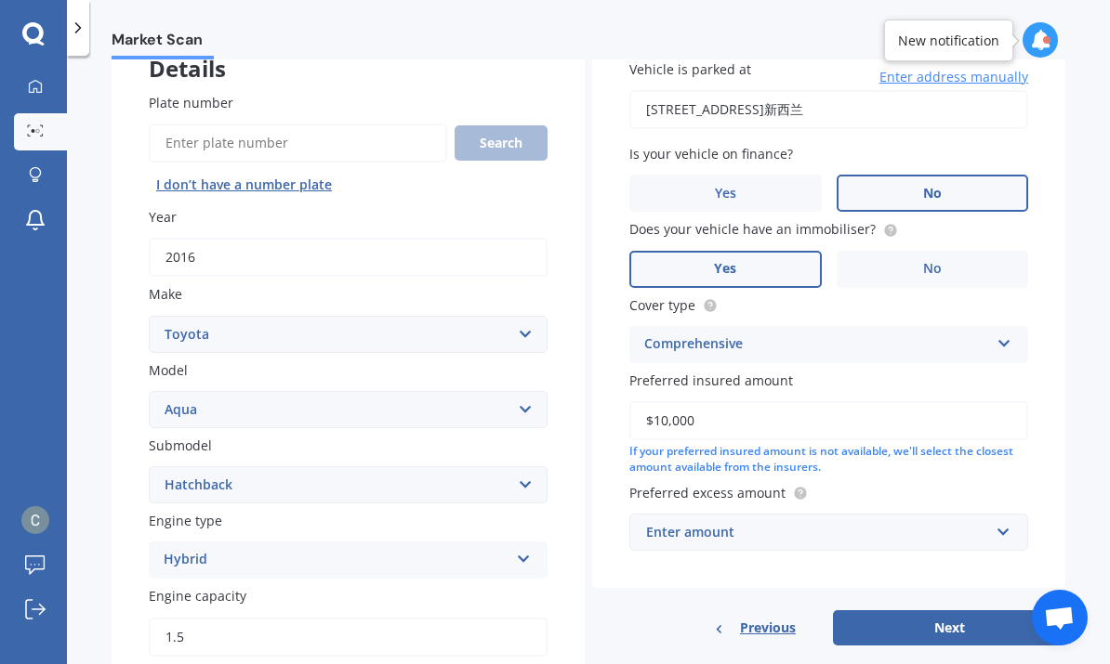
click at [982, 522] on div "Enter amount" at bounding box center [817, 532] width 343 height 20
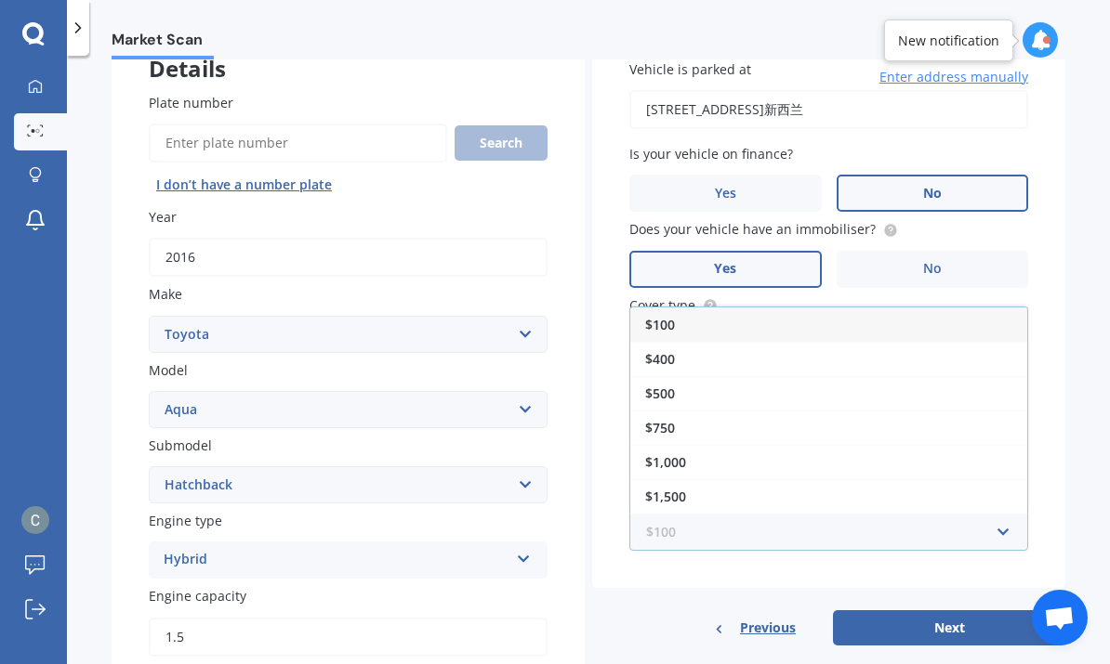
scroll to position [70, 0]
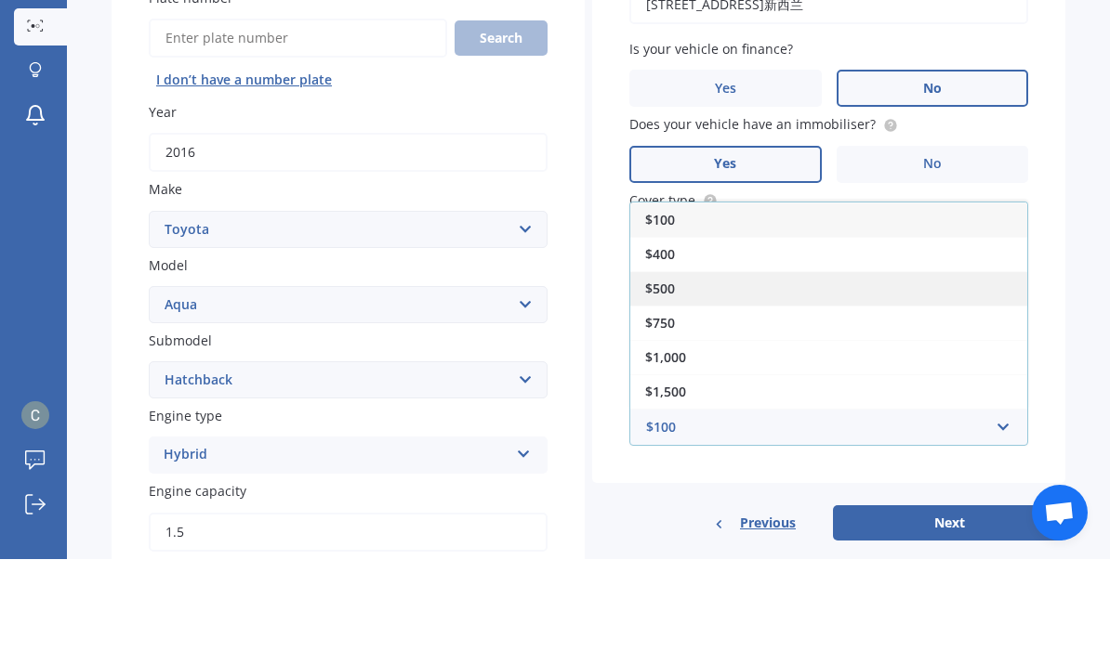
click at [680, 376] on div "$500" at bounding box center [828, 393] width 397 height 34
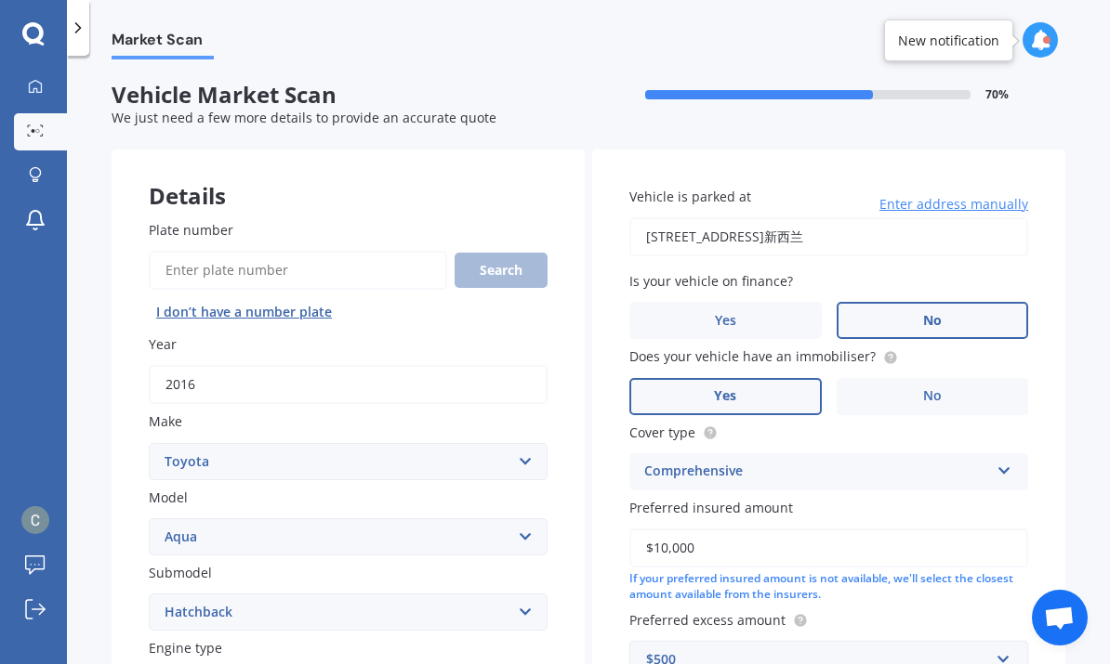
scroll to position [0, 0]
click at [855, 217] on input "[STREET_ADDRESS]新西兰" at bounding box center [828, 236] width 399 height 39
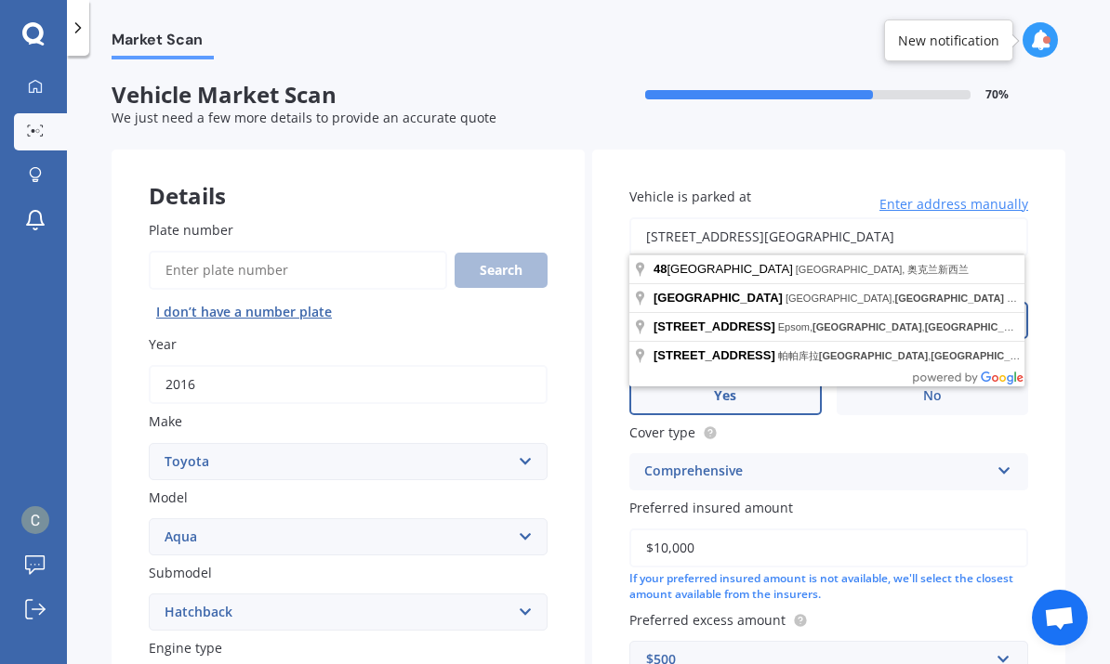
click at [1000, 217] on input "[STREET_ADDRESS][GEOGRAPHIC_DATA]" at bounding box center [828, 236] width 399 height 39
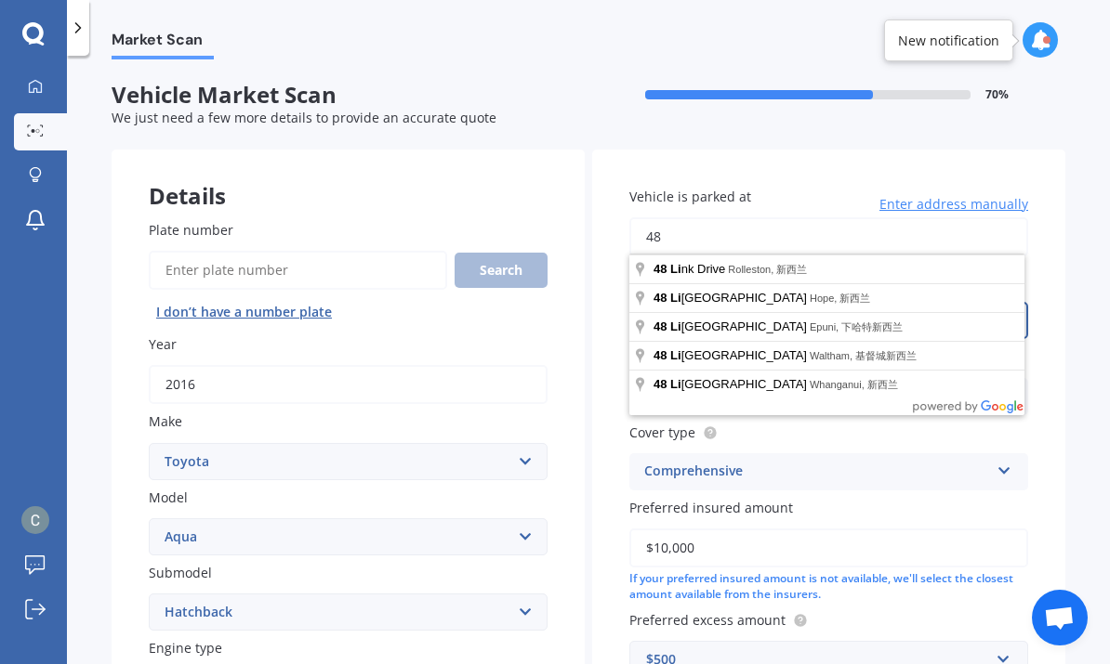
type input "4"
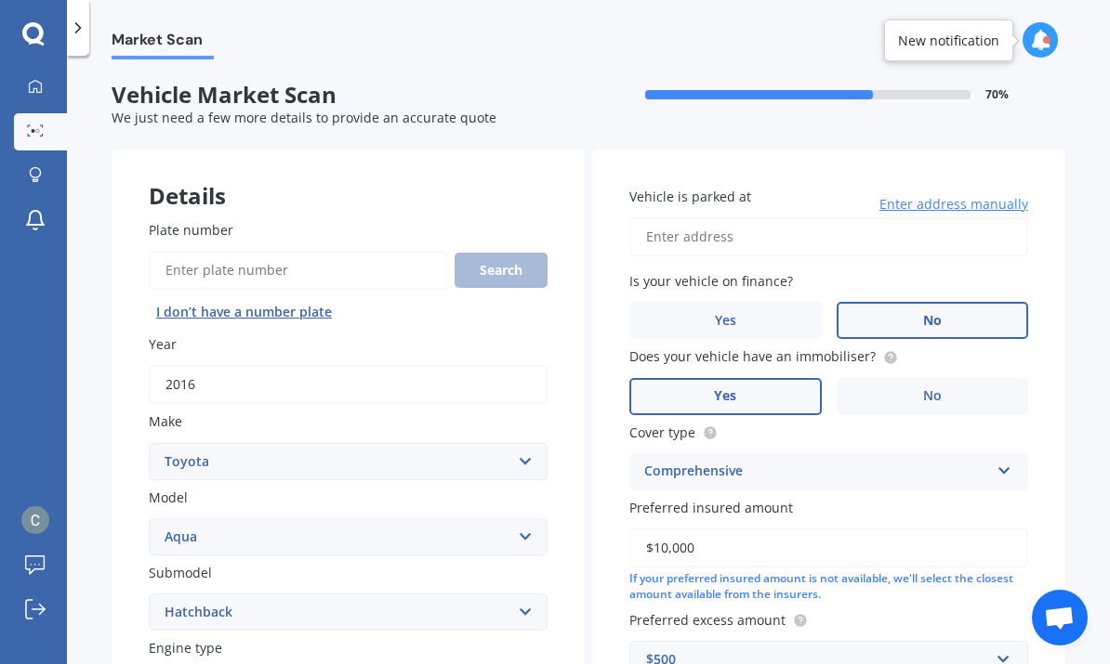
click at [727, 217] on input "Vehicle is parked at" at bounding box center [828, 236] width 399 height 39
paste input "[STREET_ADDRESS][PERSON_NAME]"
type input "[STREET_ADDRESS] 2014新西兰"
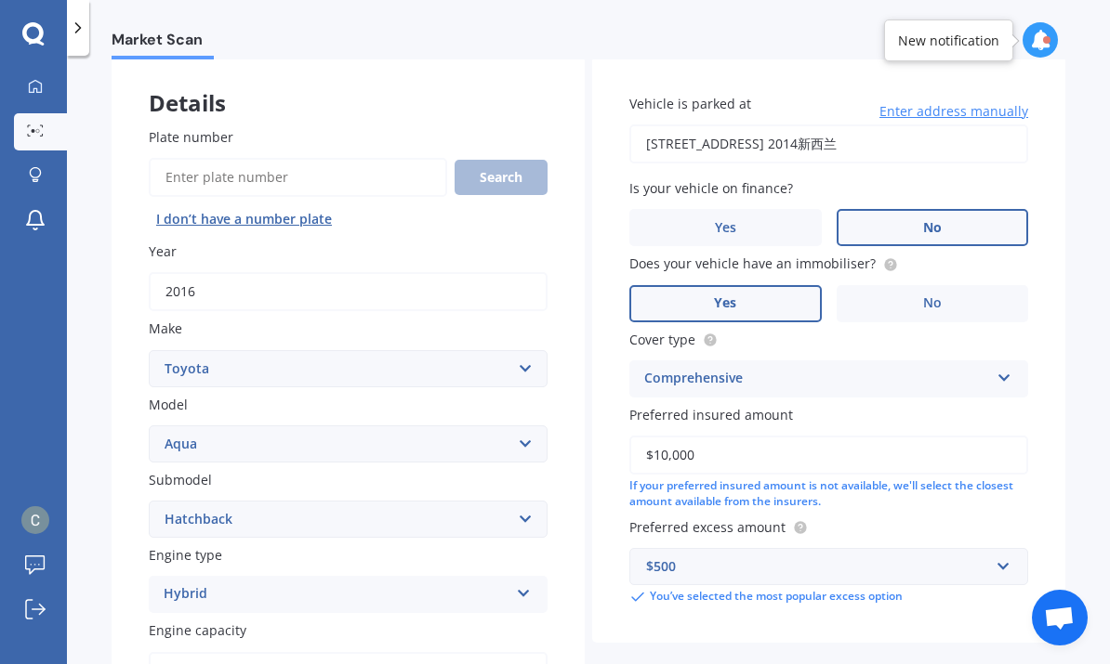
scroll to position [86, 0]
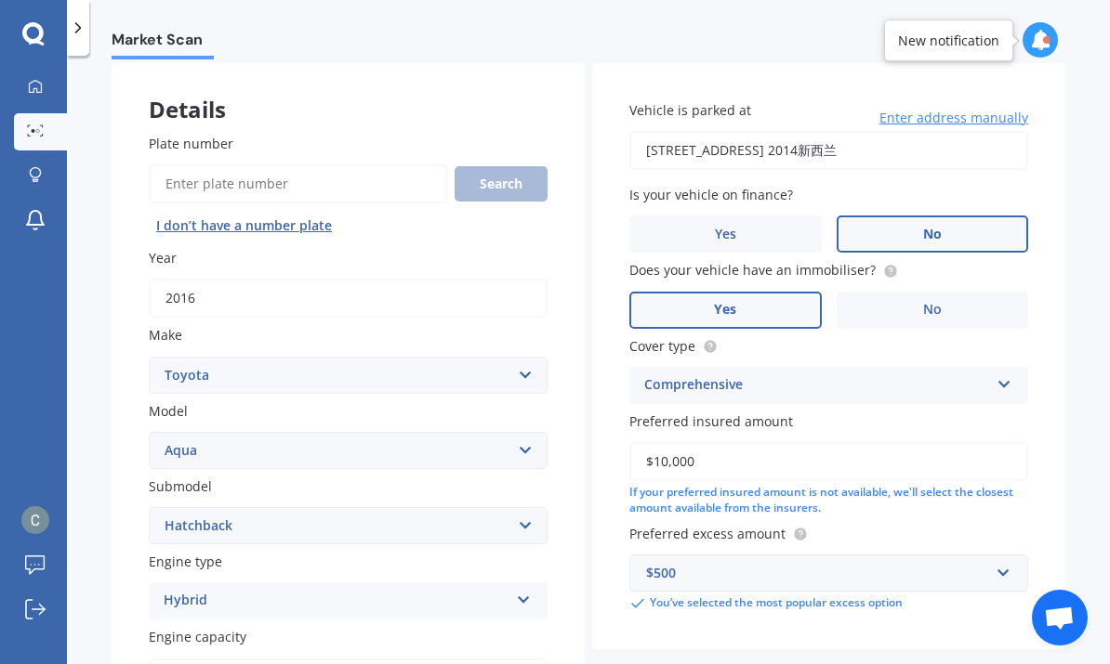
click at [821, 442] on input "$10,000" at bounding box center [828, 461] width 399 height 39
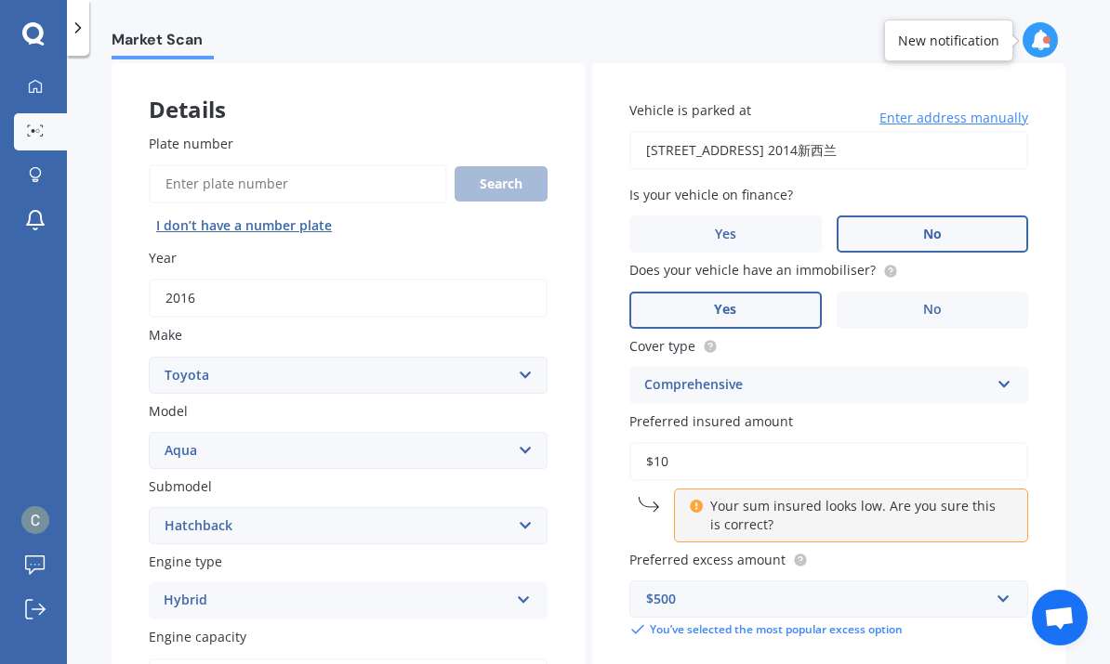
type input "$1"
type input "$5,000"
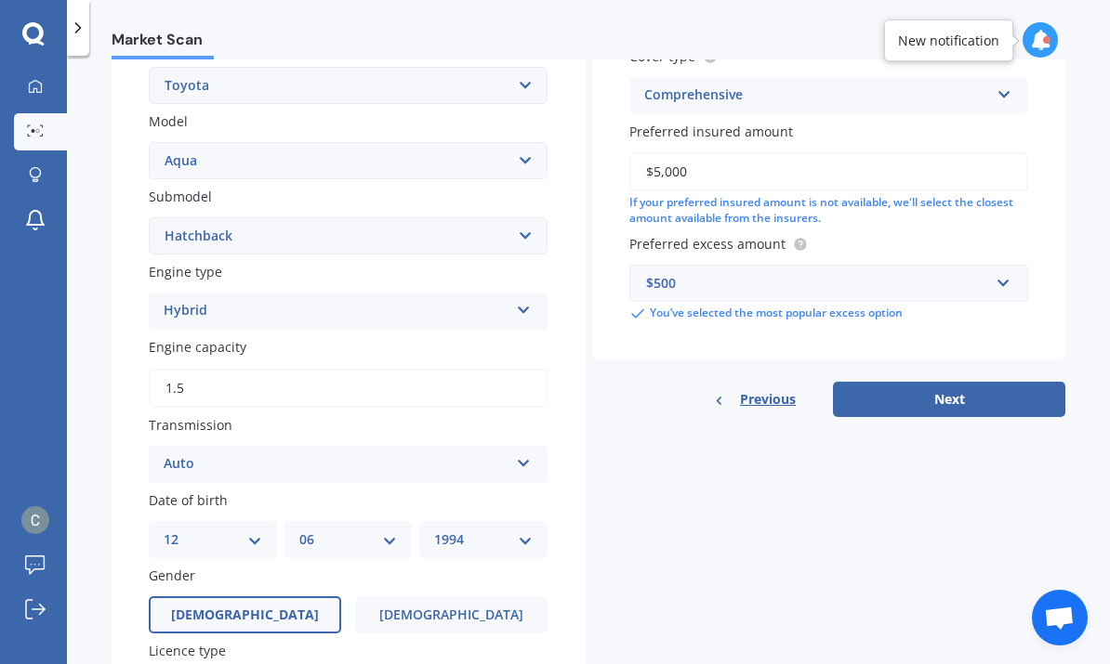
scroll to position [377, 0]
click at [965, 381] on button "Next" at bounding box center [949, 398] width 232 height 35
select select "12"
select select "06"
select select "1994"
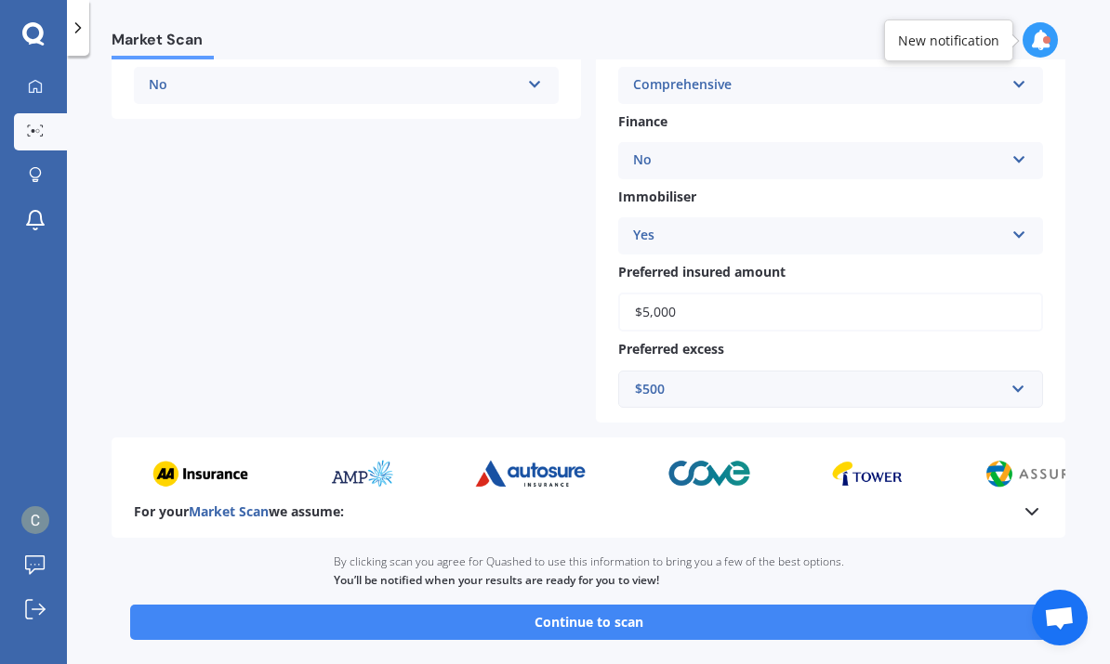
scroll to position [583, 0]
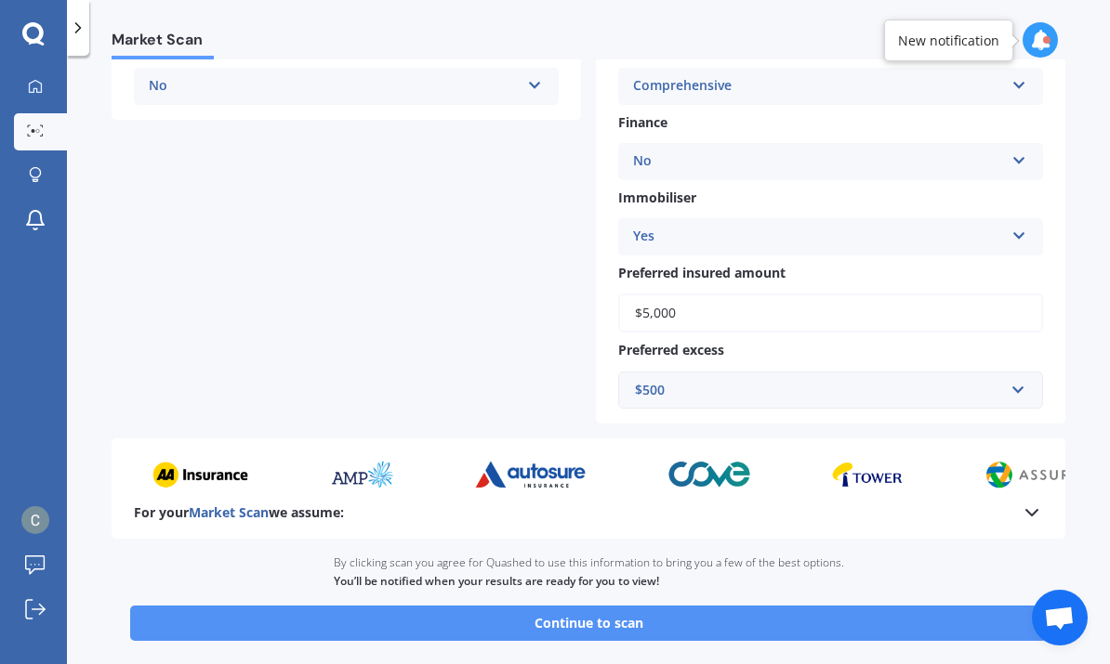
click at [816, 606] on button "Continue to scan" at bounding box center [588, 623] width 916 height 35
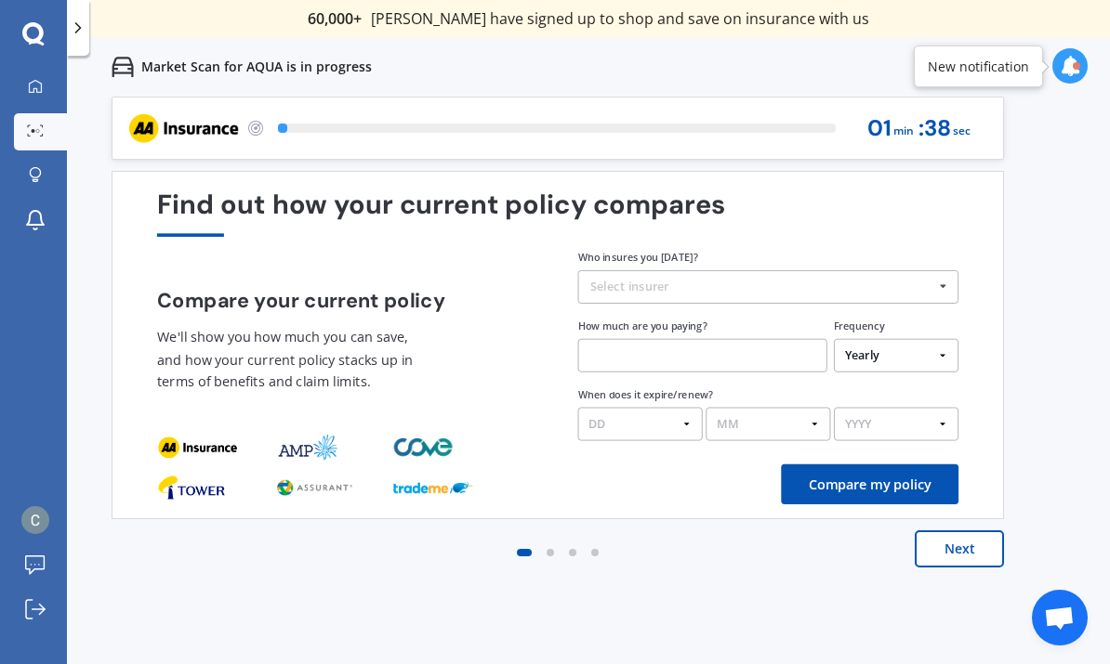
scroll to position [0, 0]
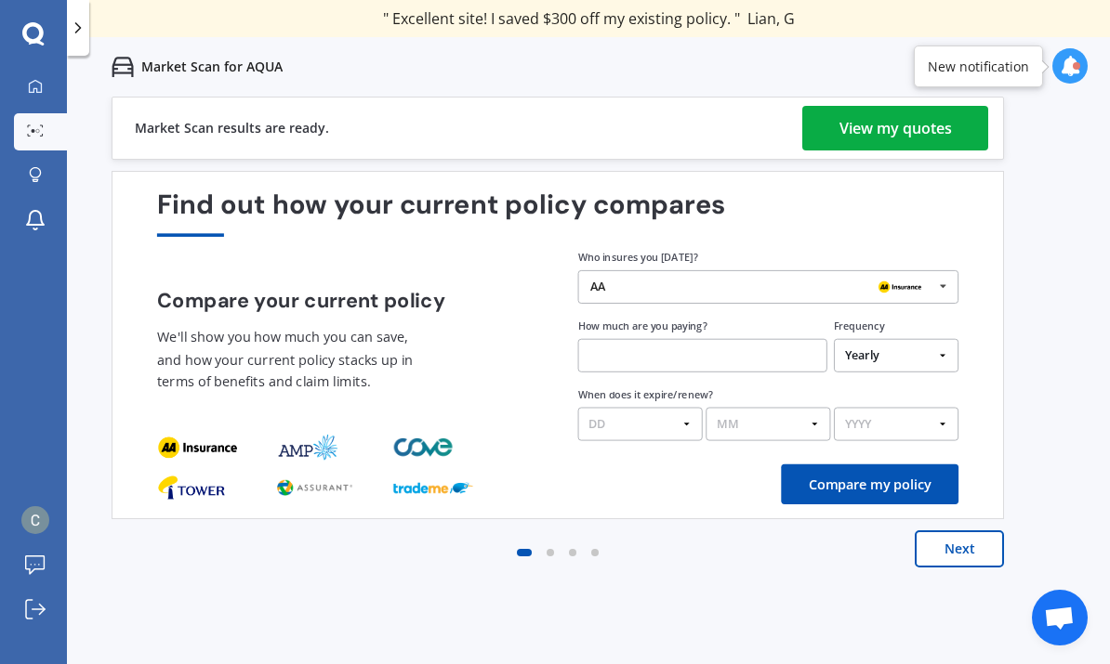
click at [961, 110] on link "View my quotes" at bounding box center [895, 128] width 186 height 45
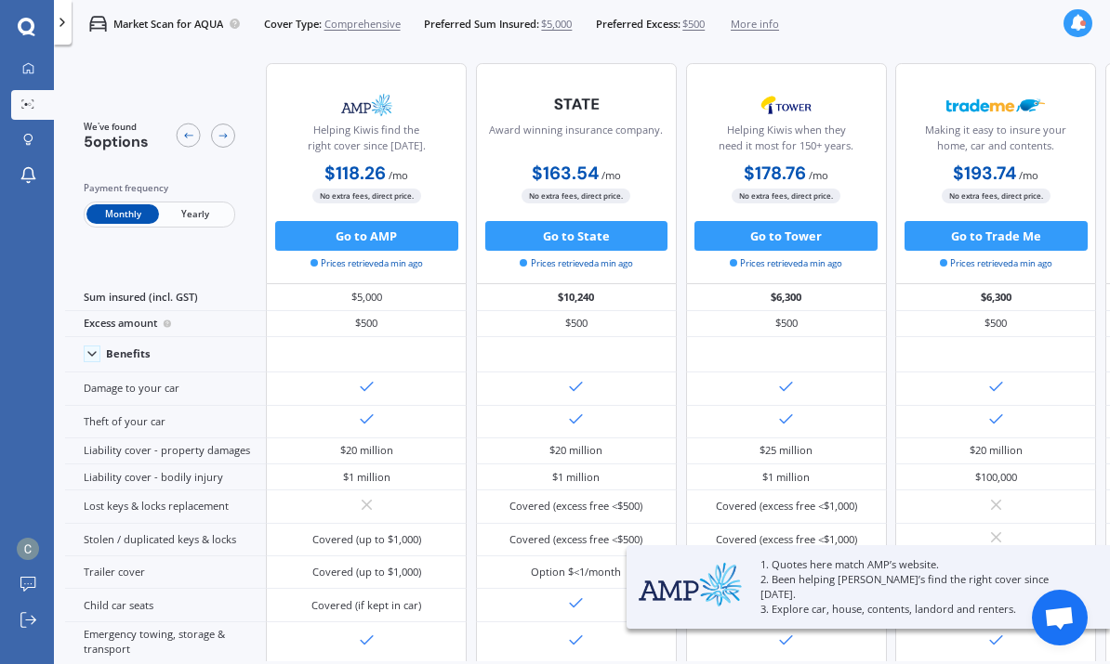
click at [195, 224] on span "Yearly" at bounding box center [195, 214] width 72 height 20
